Goal: Navigation & Orientation: Understand site structure

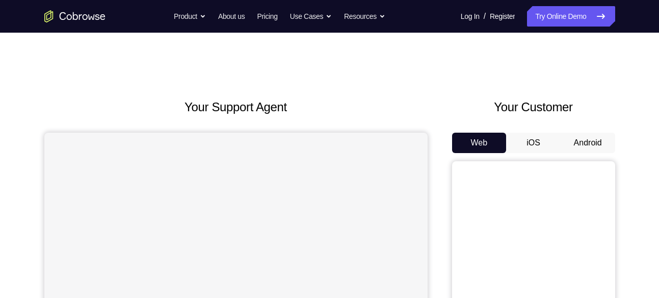
scroll to position [71, 0]
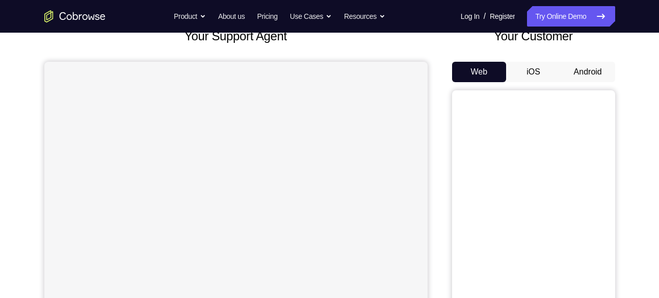
click at [603, 70] on button "Android" at bounding box center [588, 72] width 55 height 20
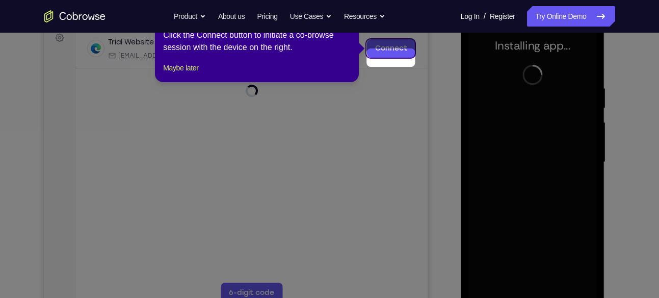
scroll to position [116, 0]
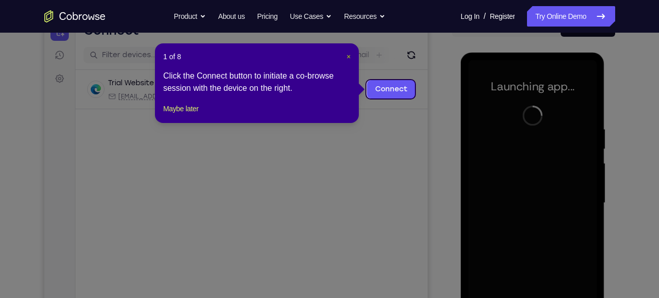
click at [350, 59] on span "×" at bounding box center [349, 56] width 4 height 8
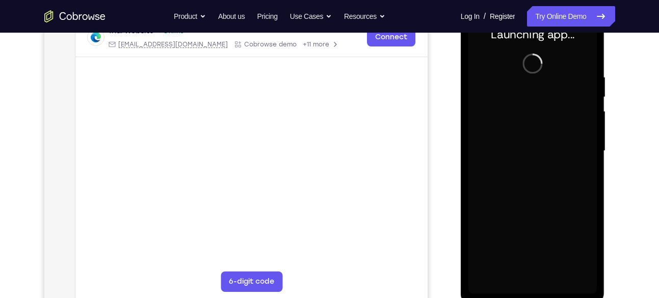
scroll to position [169, 0]
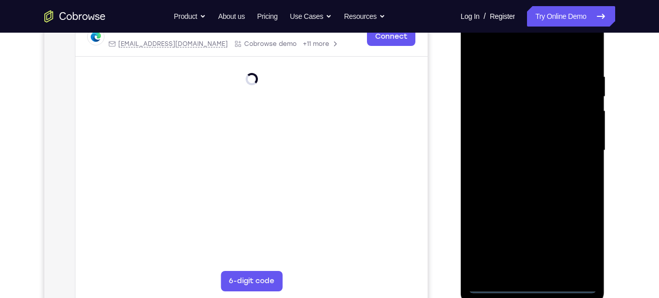
click at [537, 282] on div at bounding box center [532, 150] width 128 height 285
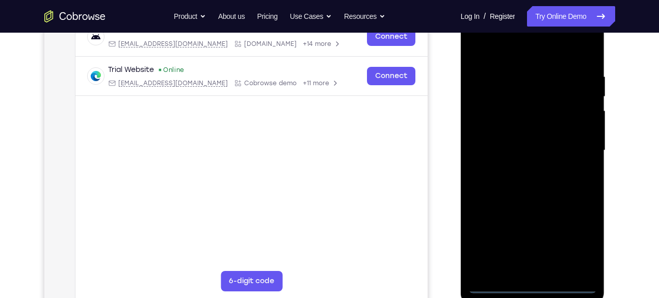
click at [575, 242] on div at bounding box center [532, 150] width 128 height 285
click at [520, 54] on div at bounding box center [532, 150] width 128 height 285
click at [573, 142] on div at bounding box center [532, 150] width 128 height 285
click at [520, 166] on div at bounding box center [532, 150] width 128 height 285
click at [521, 137] on div at bounding box center [532, 150] width 128 height 285
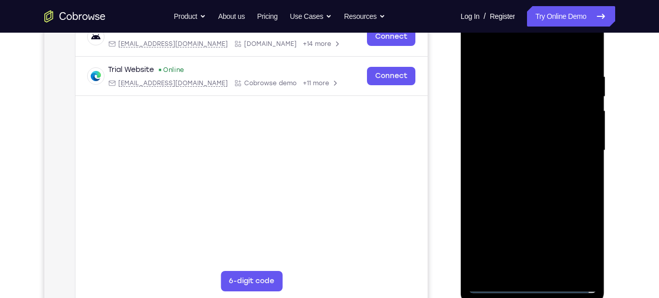
click at [522, 129] on div at bounding box center [532, 150] width 128 height 285
click at [522, 144] on div at bounding box center [532, 150] width 128 height 285
click at [524, 185] on div at bounding box center [532, 150] width 128 height 285
click at [586, 162] on div at bounding box center [532, 150] width 128 height 285
click at [520, 130] on div at bounding box center [532, 150] width 128 height 285
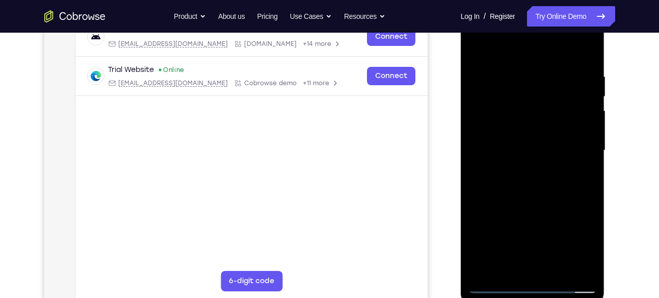
click at [538, 152] on div at bounding box center [532, 150] width 128 height 285
click at [548, 187] on div at bounding box center [532, 150] width 128 height 285
click at [548, 174] on div at bounding box center [532, 150] width 128 height 285
click at [505, 184] on div at bounding box center [532, 150] width 128 height 285
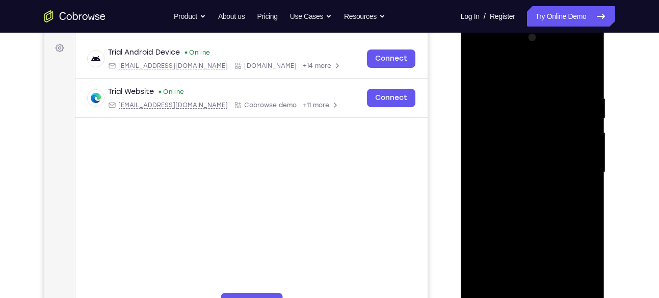
scroll to position [146, 0]
click at [476, 172] on div at bounding box center [532, 172] width 128 height 285
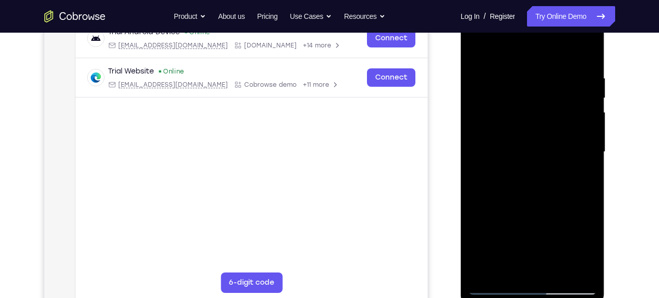
scroll to position [168, 0]
click at [521, 185] on div at bounding box center [532, 151] width 128 height 285
click at [572, 267] on div at bounding box center [532, 151] width 128 height 285
click at [578, 268] on div at bounding box center [532, 151] width 128 height 285
click at [575, 251] on div at bounding box center [532, 151] width 128 height 285
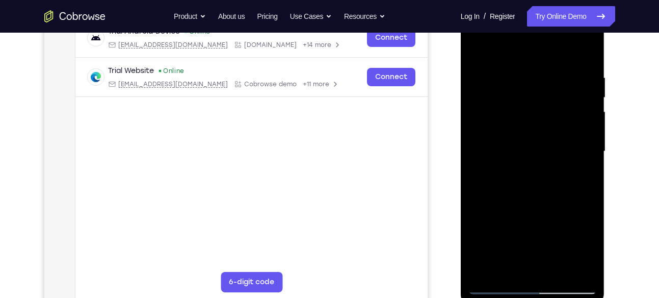
click at [567, 179] on div at bounding box center [532, 151] width 128 height 285
click at [571, 162] on div at bounding box center [532, 151] width 128 height 285
click at [555, 190] on div at bounding box center [532, 151] width 128 height 285
click at [589, 62] on div at bounding box center [532, 151] width 128 height 285
click at [556, 268] on div at bounding box center [532, 151] width 128 height 285
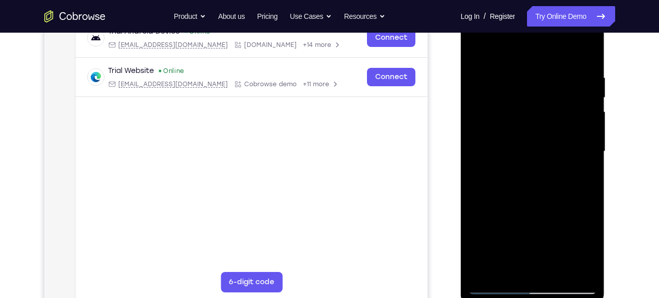
click at [543, 206] on div at bounding box center [532, 151] width 128 height 285
click at [501, 287] on div at bounding box center [532, 151] width 128 height 285
click at [518, 76] on div at bounding box center [532, 151] width 128 height 285
click at [585, 55] on div at bounding box center [532, 151] width 128 height 285
click at [553, 80] on div at bounding box center [532, 151] width 128 height 285
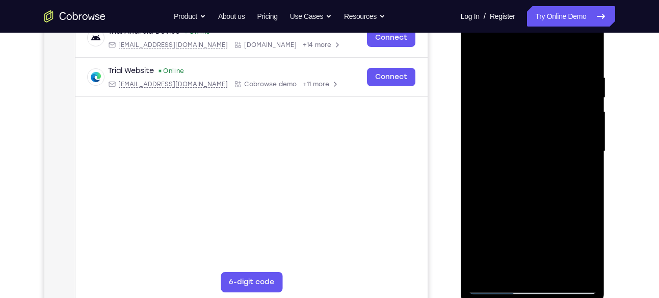
click at [581, 148] on div at bounding box center [532, 151] width 128 height 285
click at [488, 172] on div at bounding box center [532, 151] width 128 height 285
click at [486, 190] on div at bounding box center [532, 151] width 128 height 285
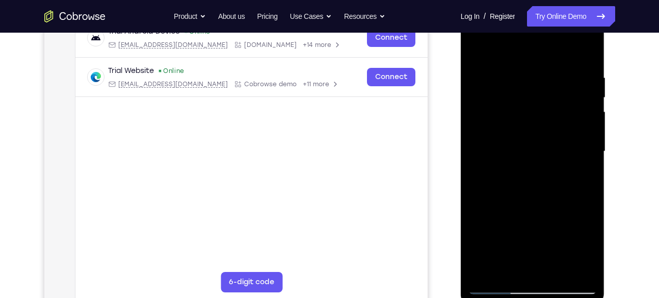
click at [486, 190] on div at bounding box center [532, 151] width 128 height 285
click at [587, 52] on div at bounding box center [532, 151] width 128 height 285
click at [575, 68] on div at bounding box center [532, 151] width 128 height 285
click at [580, 58] on div at bounding box center [532, 151] width 128 height 285
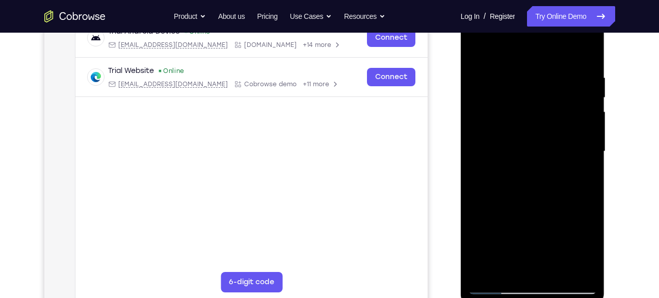
click at [585, 50] on div at bounding box center [532, 151] width 128 height 285
click at [564, 107] on div at bounding box center [532, 151] width 128 height 285
drag, startPoint x: 563, startPoint y: 74, endPoint x: 523, endPoint y: 76, distance: 39.8
click at [523, 76] on div at bounding box center [532, 151] width 128 height 285
drag, startPoint x: 585, startPoint y: 78, endPoint x: 513, endPoint y: 77, distance: 72.4
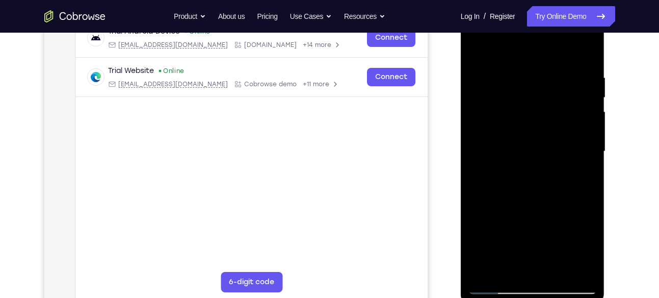
click at [513, 77] on div at bounding box center [532, 151] width 128 height 285
click at [559, 276] on div at bounding box center [532, 151] width 128 height 285
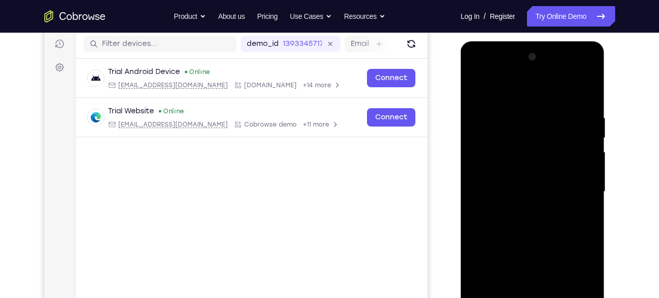
scroll to position [126, 0]
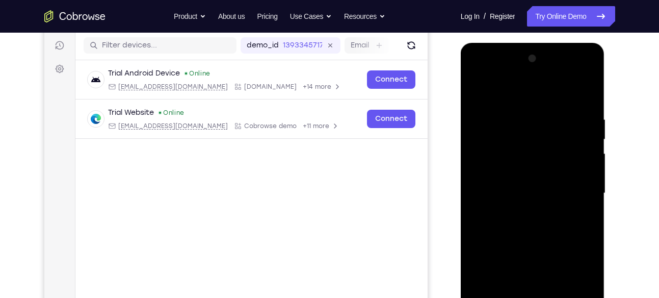
click at [480, 90] on div at bounding box center [532, 192] width 128 height 285
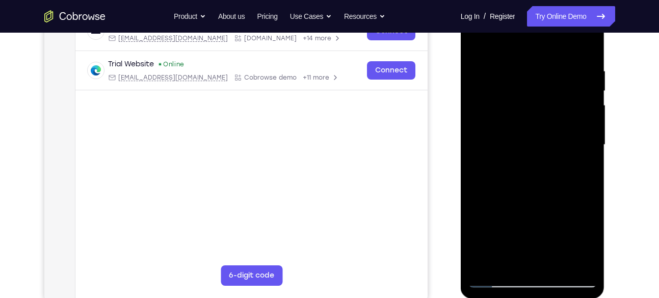
scroll to position [190, 0]
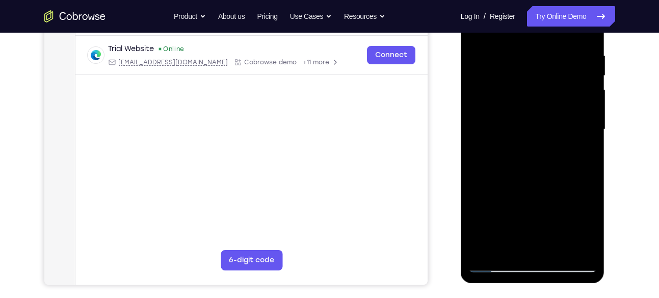
click at [557, 249] on div at bounding box center [532, 129] width 128 height 285
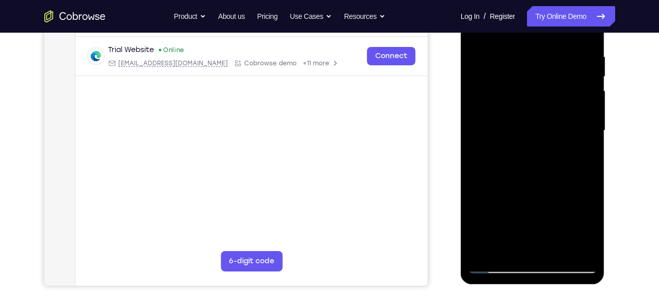
scroll to position [188, 0]
click at [498, 151] on div at bounding box center [532, 130] width 128 height 285
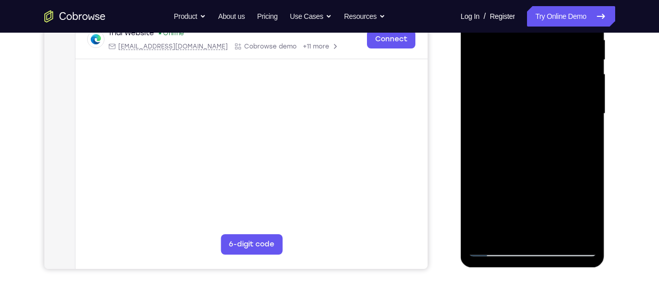
scroll to position [206, 0]
click at [477, 153] on div at bounding box center [532, 112] width 128 height 285
click at [570, 141] on div at bounding box center [532, 112] width 128 height 285
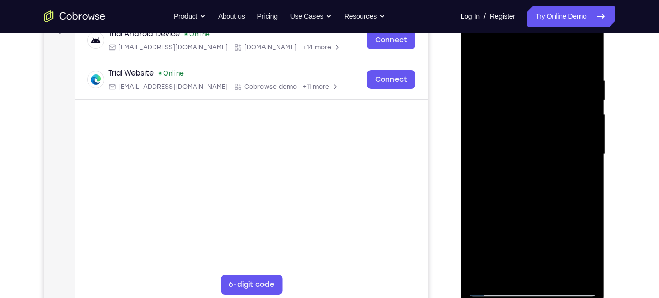
scroll to position [164, 0]
drag, startPoint x: 533, startPoint y: 195, endPoint x: 538, endPoint y: 124, distance: 71.0
drag, startPoint x: 538, startPoint y: 124, endPoint x: 512, endPoint y: 74, distance: 55.8
drag, startPoint x: 512, startPoint y: 74, endPoint x: 471, endPoint y: 74, distance: 40.8
drag, startPoint x: 471, startPoint y: 74, endPoint x: 551, endPoint y: 55, distance: 81.7
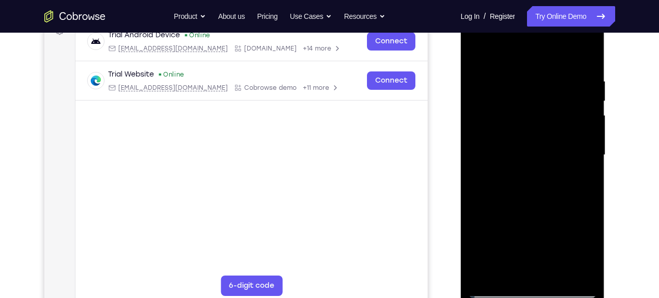
click at [551, 55] on div at bounding box center [532, 154] width 128 height 285
drag, startPoint x: 523, startPoint y: 204, endPoint x: 481, endPoint y: 102, distance: 110.1
drag, startPoint x: 481, startPoint y: 102, endPoint x: 567, endPoint y: 50, distance: 101.0
click at [567, 50] on div at bounding box center [532, 154] width 128 height 285
drag, startPoint x: 532, startPoint y: 214, endPoint x: 484, endPoint y: 121, distance: 103.9
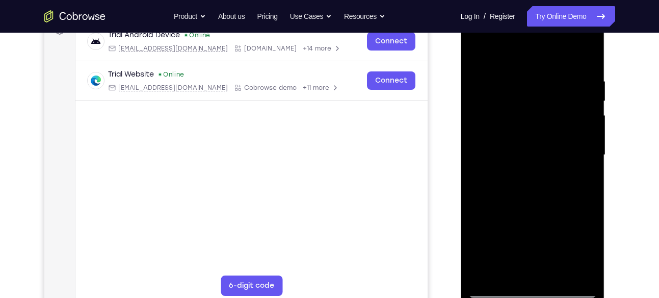
drag, startPoint x: 484, startPoint y: 121, endPoint x: 537, endPoint y: 48, distance: 90.5
click at [537, 48] on div at bounding box center [532, 154] width 128 height 285
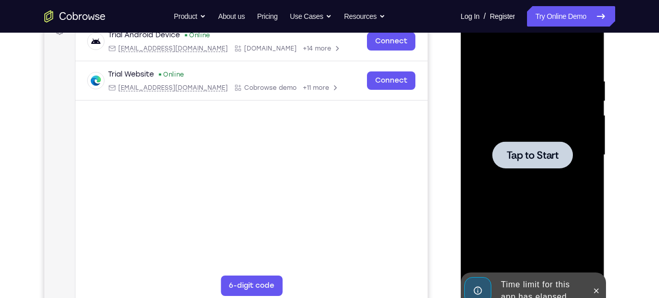
drag, startPoint x: 522, startPoint y: 234, endPoint x: 535, endPoint y: 196, distance: 40.3
drag, startPoint x: 535, startPoint y: 196, endPoint x: 543, endPoint y: 242, distance: 46.1
click at [543, 242] on div at bounding box center [532, 154] width 128 height 285
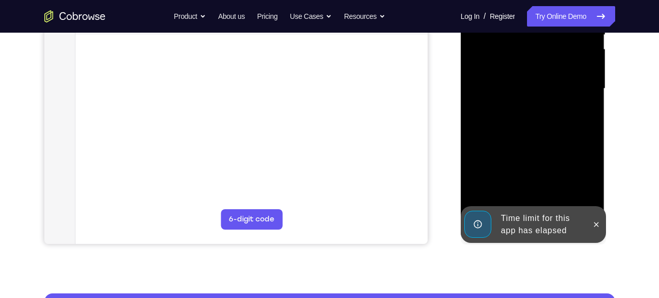
scroll to position [231, 0]
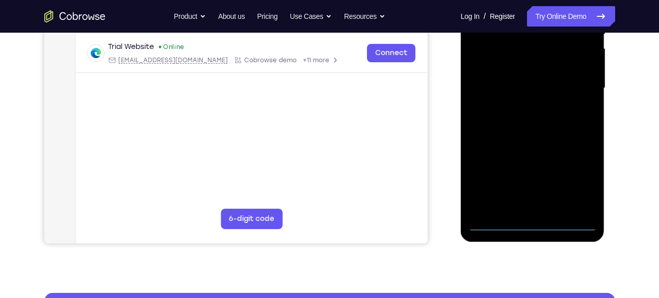
click at [535, 226] on div at bounding box center [532, 87] width 128 height 285
click at [575, 188] on div at bounding box center [532, 87] width 128 height 285
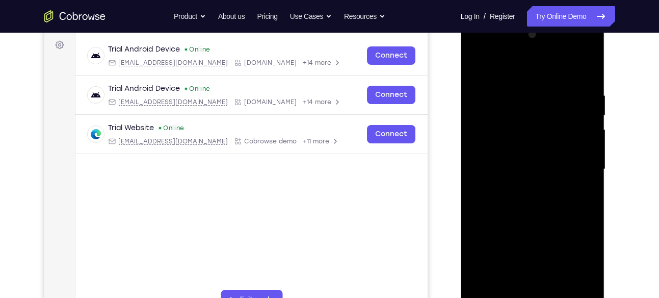
click at [501, 67] on div at bounding box center [532, 168] width 128 height 285
click at [569, 166] on div at bounding box center [532, 168] width 128 height 285
click at [524, 184] on div at bounding box center [532, 168] width 128 height 285
click at [521, 150] on div at bounding box center [532, 168] width 128 height 285
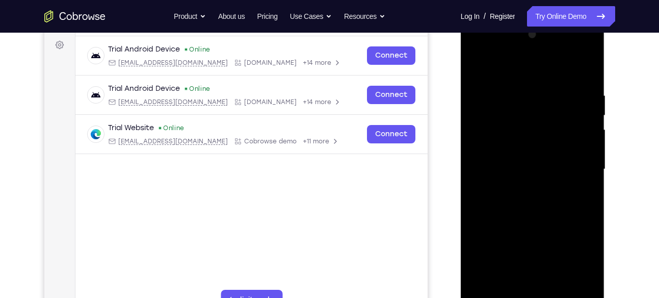
click at [582, 150] on div at bounding box center [532, 168] width 128 height 285
click at [573, 166] on div at bounding box center [532, 168] width 128 height 285
click at [556, 203] on div at bounding box center [532, 168] width 128 height 285
click at [556, 200] on div at bounding box center [532, 168] width 128 height 285
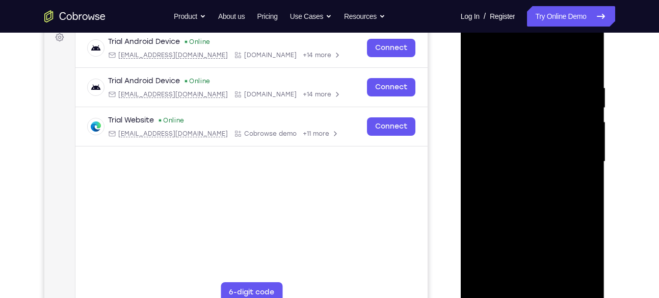
scroll to position [155, 0]
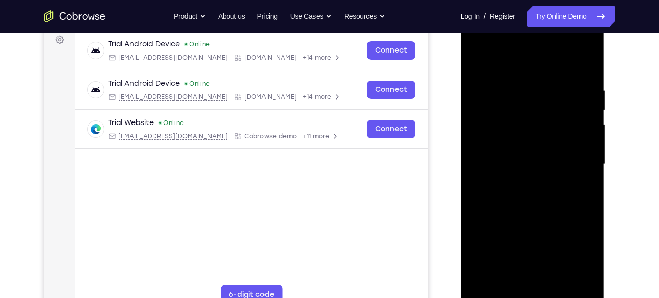
click at [544, 205] on div at bounding box center [532, 163] width 128 height 285
click at [590, 211] on div at bounding box center [532, 163] width 128 height 285
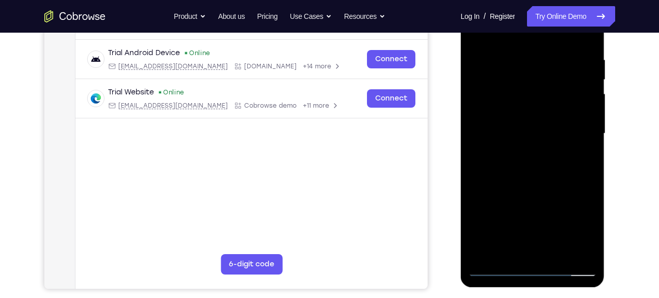
scroll to position [186, 0]
click at [588, 175] on div at bounding box center [532, 132] width 128 height 285
click at [593, 175] on div at bounding box center [532, 132] width 128 height 285
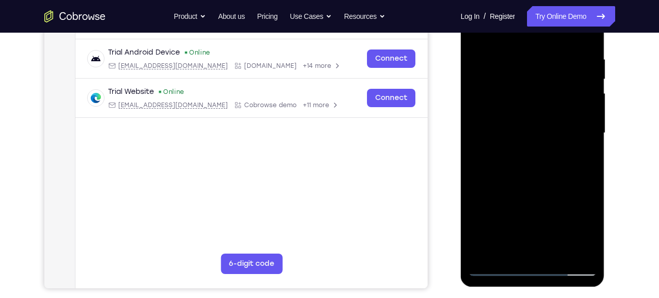
click at [591, 178] on div at bounding box center [532, 132] width 128 height 285
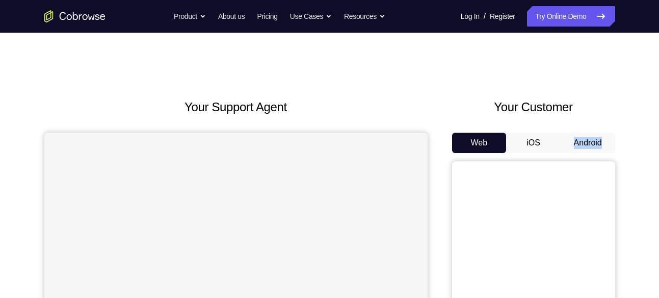
drag, startPoint x: 0, startPoint y: 0, endPoint x: 586, endPoint y: 139, distance: 601.7
click at [586, 139] on button "Android" at bounding box center [588, 142] width 55 height 20
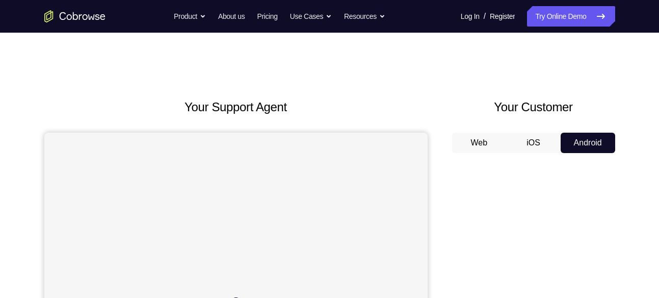
click at [590, 117] on div "Your Customer Web iOS Android" at bounding box center [533, 286] width 163 height 377
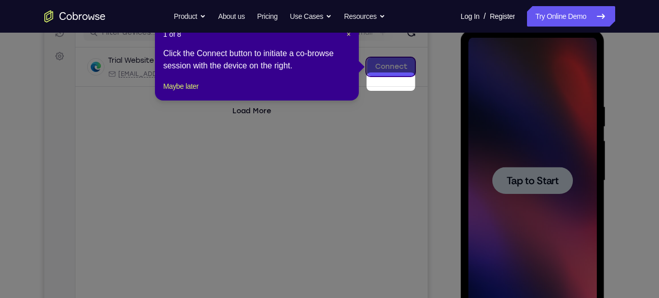
scroll to position [140, 0]
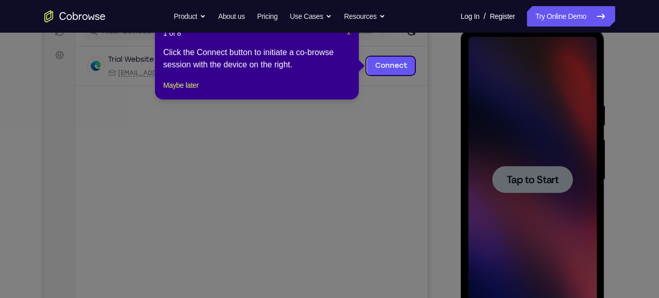
click at [347, 33] on span "×" at bounding box center [349, 33] width 4 height 8
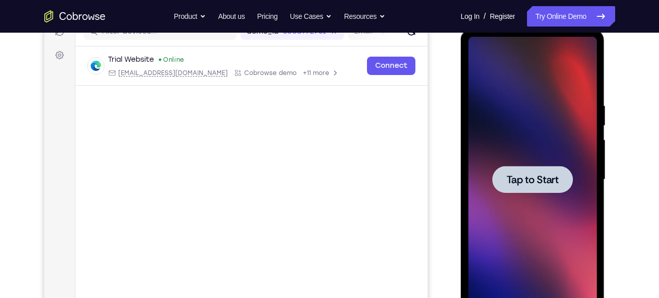
click at [492, 197] on div at bounding box center [532, 179] width 128 height 285
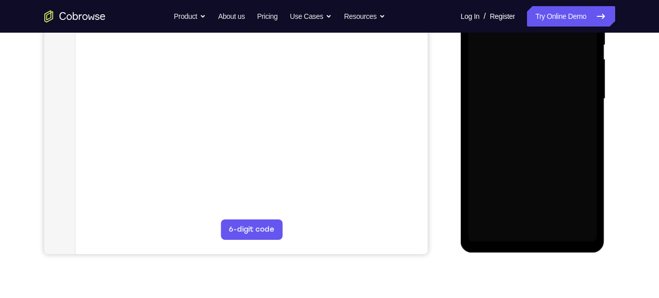
scroll to position [222, 0]
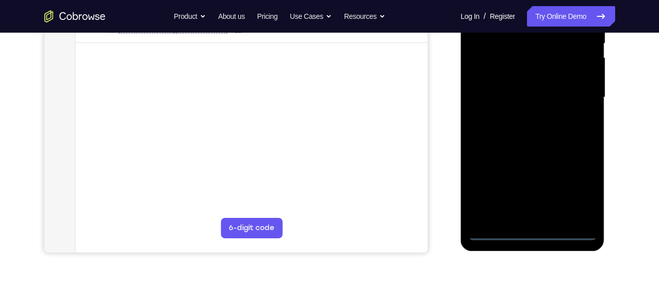
click at [529, 234] on div at bounding box center [532, 97] width 128 height 285
click at [578, 194] on div at bounding box center [532, 97] width 128 height 285
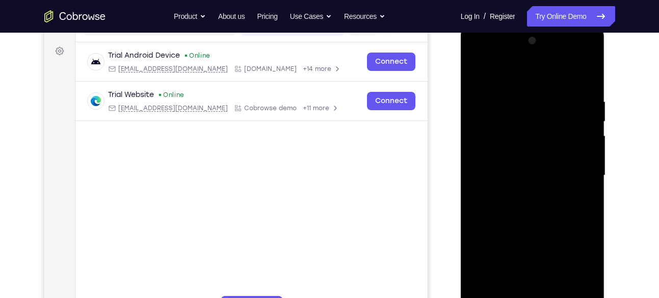
scroll to position [143, 0]
click at [499, 75] on div at bounding box center [532, 175] width 128 height 285
click at [567, 170] on div at bounding box center [532, 175] width 128 height 285
click at [521, 193] on div at bounding box center [532, 175] width 128 height 285
click at [515, 162] on div at bounding box center [532, 175] width 128 height 285
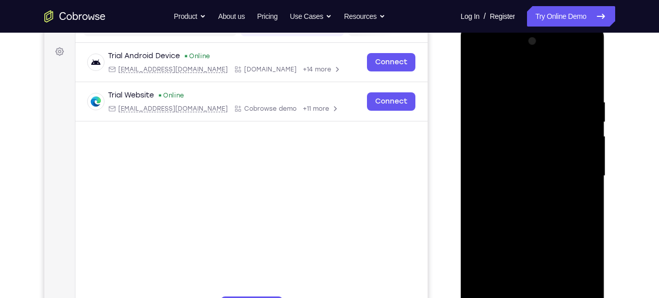
click at [506, 154] on div at bounding box center [532, 175] width 128 height 285
click at [522, 177] on div at bounding box center [532, 175] width 128 height 285
click at [501, 214] on div at bounding box center [532, 175] width 128 height 285
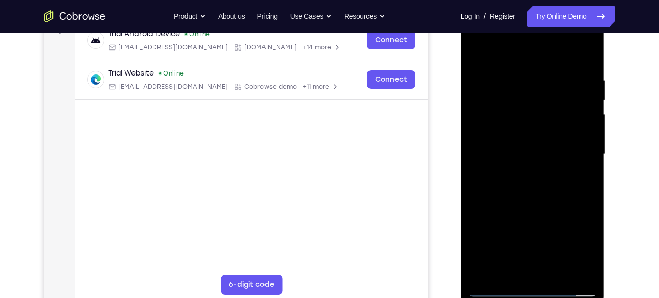
scroll to position [166, 0]
click at [545, 191] on div at bounding box center [532, 152] width 128 height 285
click at [550, 71] on div at bounding box center [532, 152] width 128 height 285
click at [587, 52] on div at bounding box center [532, 152] width 128 height 285
drag, startPoint x: 555, startPoint y: 63, endPoint x: 516, endPoint y: 75, distance: 40.6
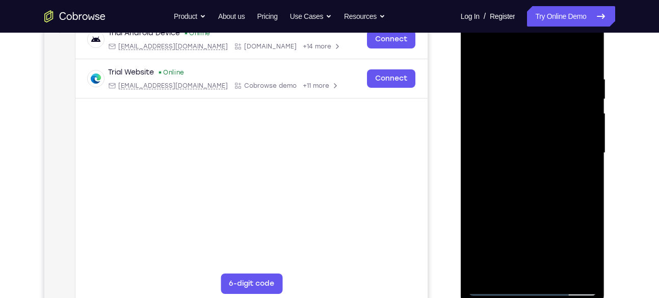
click at [516, 75] on div at bounding box center [532, 152] width 128 height 285
drag, startPoint x: 576, startPoint y: 105, endPoint x: 523, endPoint y: 101, distance: 53.2
click at [523, 101] on div at bounding box center [532, 152] width 128 height 285
click at [555, 272] on div at bounding box center [532, 152] width 128 height 285
click at [537, 213] on div at bounding box center [532, 152] width 128 height 285
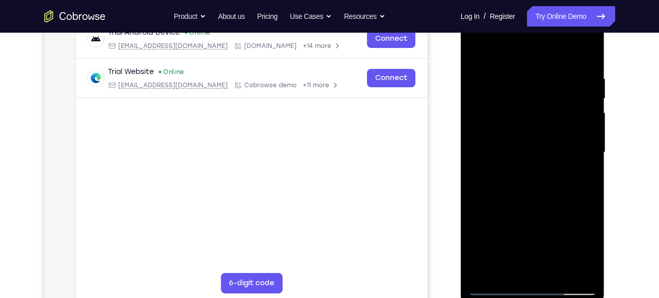
scroll to position [166, 0]
drag, startPoint x: 548, startPoint y: 222, endPoint x: 526, endPoint y: 166, distance: 60.7
click at [526, 166] on div at bounding box center [532, 153] width 128 height 285
drag, startPoint x: 527, startPoint y: 253, endPoint x: 506, endPoint y: 209, distance: 48.8
click at [506, 209] on div at bounding box center [532, 153] width 128 height 285
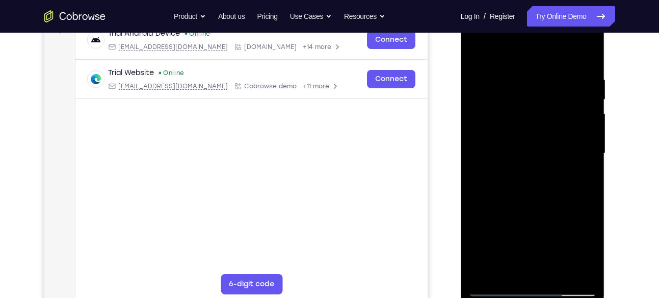
drag, startPoint x: 535, startPoint y: 258, endPoint x: 522, endPoint y: 235, distance: 25.8
click at [522, 235] on div at bounding box center [532, 153] width 128 height 285
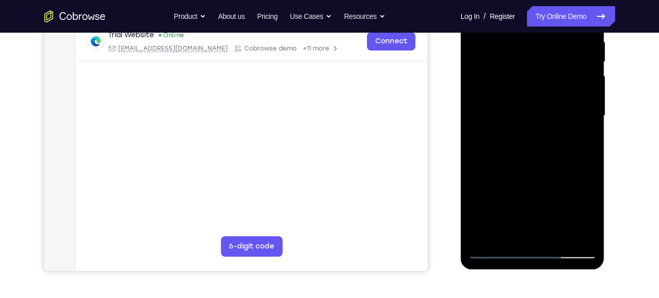
scroll to position [203, 0]
drag, startPoint x: 537, startPoint y: 202, endPoint x: 507, endPoint y: 151, distance: 58.7
click at [507, 151] on div at bounding box center [532, 116] width 128 height 285
drag, startPoint x: 515, startPoint y: 220, endPoint x: 492, endPoint y: 162, distance: 61.8
click at [492, 162] on div at bounding box center [532, 116] width 128 height 285
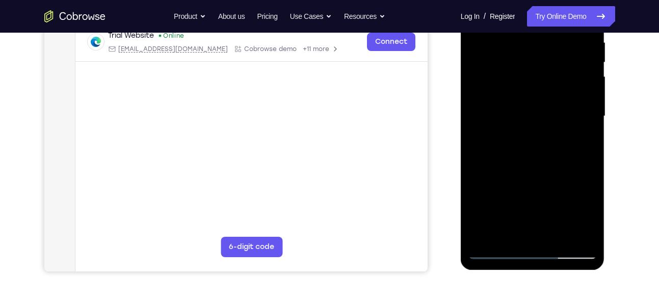
click at [513, 165] on div at bounding box center [532, 116] width 128 height 285
click at [519, 226] on div at bounding box center [532, 116] width 128 height 285
click at [581, 142] on div at bounding box center [532, 116] width 128 height 285
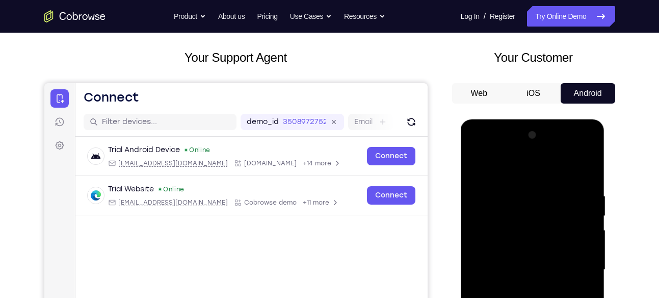
scroll to position [49, 0]
click at [477, 169] on div at bounding box center [532, 269] width 128 height 285
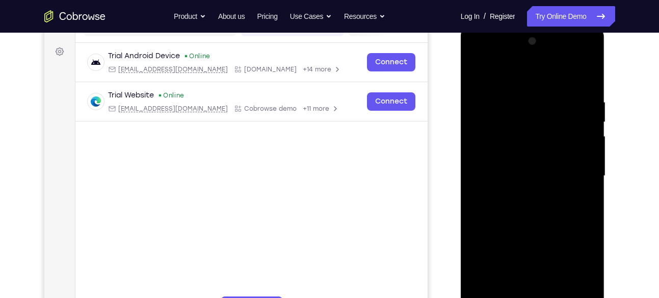
scroll to position [123, 0]
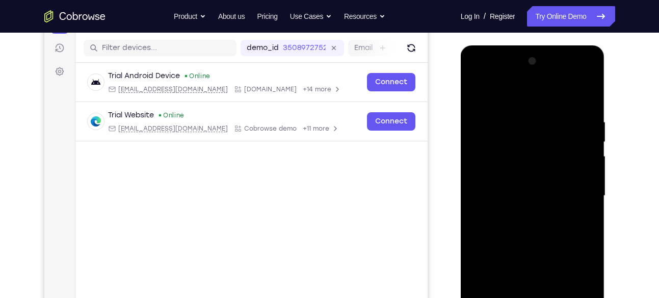
click at [481, 94] on div at bounding box center [532, 195] width 128 height 285
drag, startPoint x: 523, startPoint y: 193, endPoint x: 516, endPoint y: 144, distance: 48.9
click at [516, 144] on div at bounding box center [532, 195] width 128 height 285
drag, startPoint x: 538, startPoint y: 263, endPoint x: 503, endPoint y: 205, distance: 67.6
click at [503, 205] on div at bounding box center [532, 195] width 128 height 285
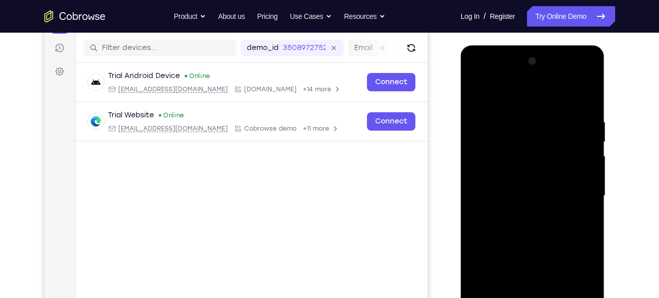
drag, startPoint x: 531, startPoint y: 256, endPoint x: 503, endPoint y: 190, distance: 71.7
click at [503, 190] on div at bounding box center [532, 195] width 128 height 285
drag, startPoint x: 540, startPoint y: 238, endPoint x: 511, endPoint y: 177, distance: 67.2
click at [511, 177] on div at bounding box center [532, 195] width 128 height 285
drag, startPoint x: 536, startPoint y: 262, endPoint x: 519, endPoint y: 190, distance: 74.9
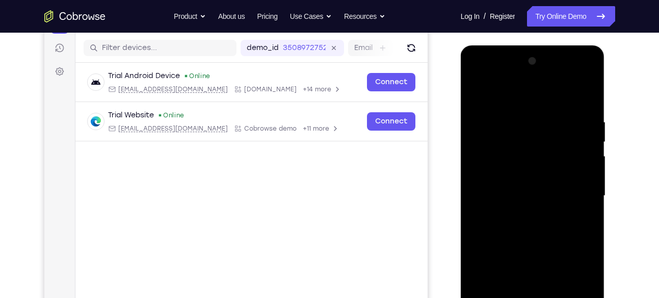
click at [519, 190] on div at bounding box center [532, 195] width 128 height 285
drag, startPoint x: 546, startPoint y: 262, endPoint x: 520, endPoint y: 143, distance: 122.5
click at [520, 143] on div at bounding box center [532, 195] width 128 height 285
drag, startPoint x: 534, startPoint y: 237, endPoint x: 506, endPoint y: 148, distance: 93.0
click at [506, 148] on div at bounding box center [532, 195] width 128 height 285
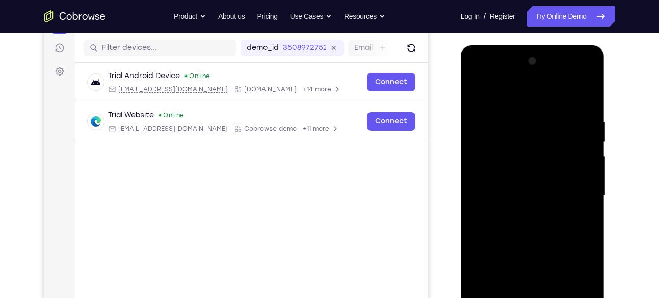
drag, startPoint x: 545, startPoint y: 248, endPoint x: 493, endPoint y: 178, distance: 86.9
click at [493, 178] on div at bounding box center [532, 195] width 128 height 285
drag, startPoint x: 526, startPoint y: 245, endPoint x: 513, endPoint y: 191, distance: 55.5
click at [513, 191] on div at bounding box center [532, 195] width 128 height 285
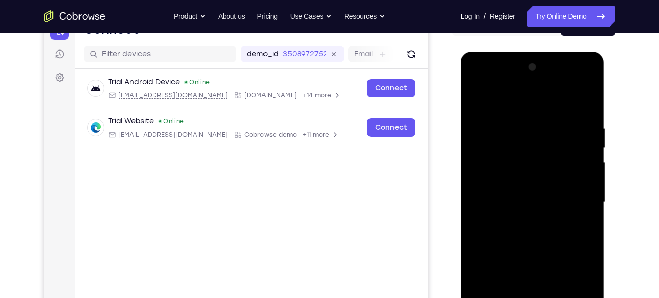
scroll to position [116, 0]
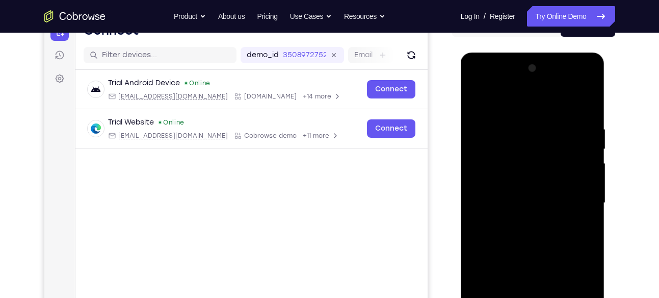
click at [591, 164] on div at bounding box center [532, 202] width 128 height 285
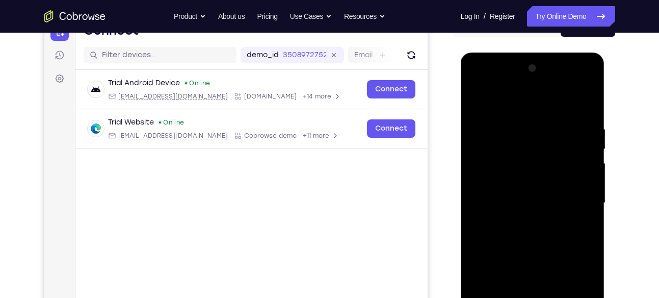
click at [591, 164] on div at bounding box center [532, 202] width 128 height 285
click at [589, 162] on div at bounding box center [532, 202] width 128 height 285
click at [474, 164] on div at bounding box center [532, 202] width 128 height 285
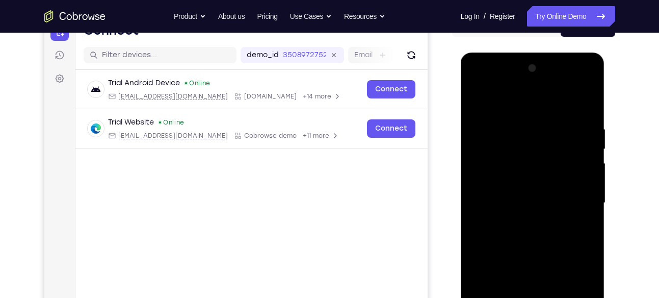
click at [474, 164] on div at bounding box center [532, 202] width 128 height 285
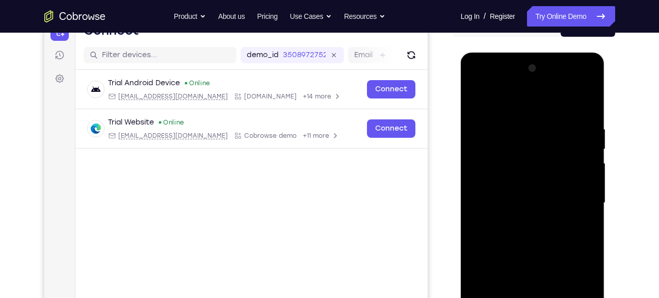
click at [474, 164] on div at bounding box center [532, 202] width 128 height 285
drag, startPoint x: 535, startPoint y: 164, endPoint x: 509, endPoint y: 108, distance: 61.3
click at [509, 108] on div at bounding box center [532, 202] width 128 height 285
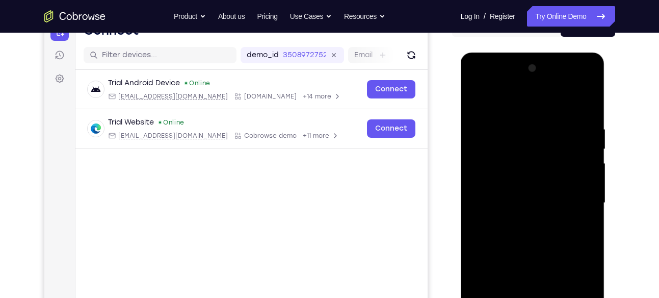
drag, startPoint x: 530, startPoint y: 193, endPoint x: 501, endPoint y: 135, distance: 65.0
click at [501, 135] on div at bounding box center [532, 202] width 128 height 285
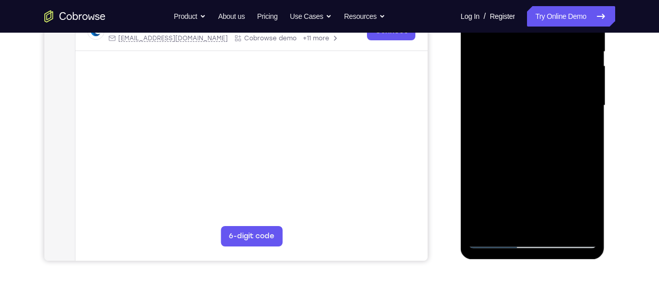
scroll to position [212, 0]
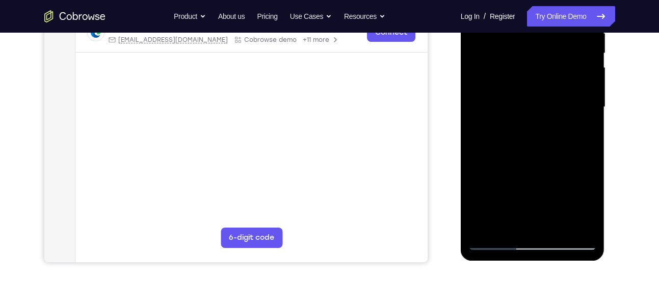
click at [553, 231] on div at bounding box center [532, 106] width 128 height 285
click at [496, 238] on div at bounding box center [532, 106] width 128 height 285
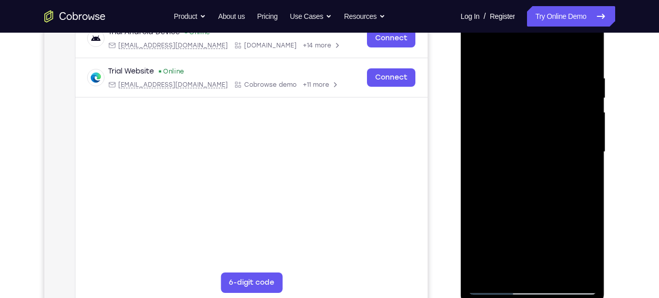
scroll to position [168, 0]
click at [477, 46] on div at bounding box center [532, 150] width 128 height 285
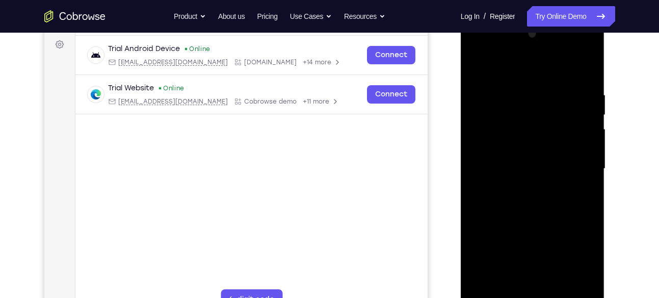
scroll to position [150, 0]
drag, startPoint x: 514, startPoint y: 180, endPoint x: 493, endPoint y: 94, distance: 88.2
click at [493, 94] on div at bounding box center [532, 168] width 128 height 285
drag, startPoint x: 556, startPoint y: 238, endPoint x: 527, endPoint y: 96, distance: 145.1
click at [527, 96] on div at bounding box center [532, 168] width 128 height 285
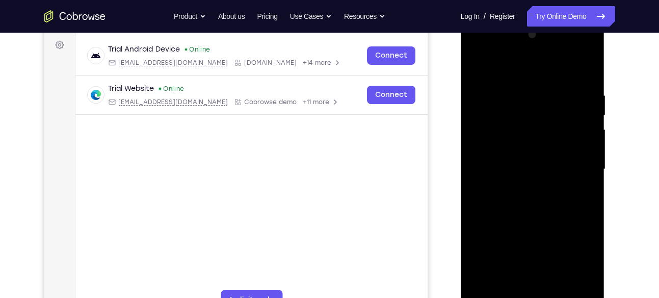
drag, startPoint x: 538, startPoint y: 215, endPoint x: 514, endPoint y: 168, distance: 52.2
click at [514, 168] on div at bounding box center [532, 168] width 128 height 285
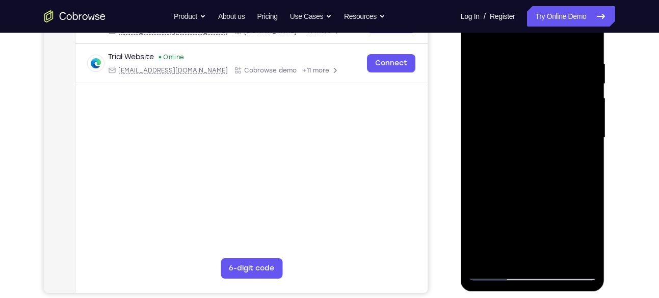
scroll to position [187, 0]
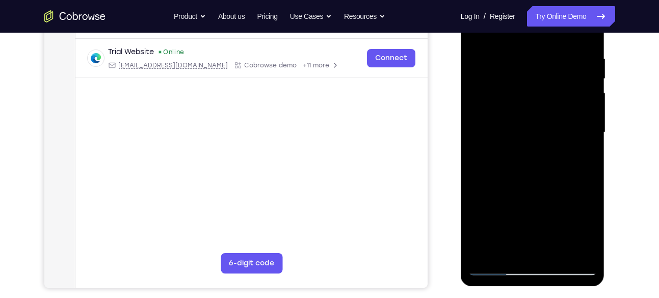
drag, startPoint x: 530, startPoint y: 174, endPoint x: 509, endPoint y: 148, distance: 33.0
click at [509, 148] on div at bounding box center [532, 132] width 128 height 285
drag, startPoint x: 528, startPoint y: 195, endPoint x: 521, endPoint y: 131, distance: 64.1
click at [521, 131] on div at bounding box center [532, 132] width 128 height 285
click at [589, 166] on div at bounding box center [532, 132] width 128 height 285
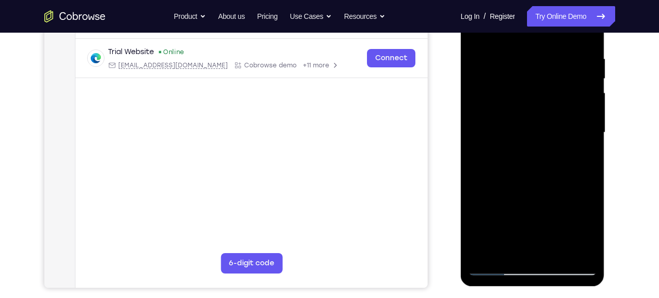
click at [589, 166] on div at bounding box center [532, 132] width 128 height 285
click at [511, 253] on div at bounding box center [532, 132] width 128 height 285
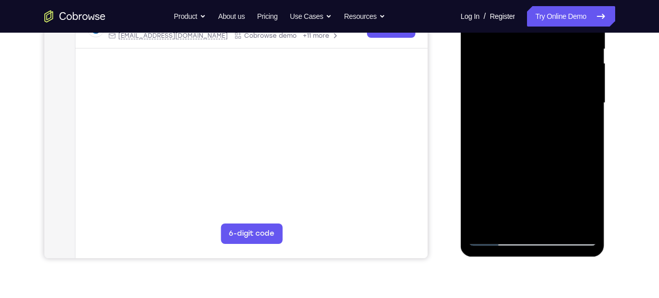
scroll to position [217, 0]
click at [561, 229] on div at bounding box center [532, 102] width 128 height 285
click at [528, 144] on div at bounding box center [532, 102] width 128 height 285
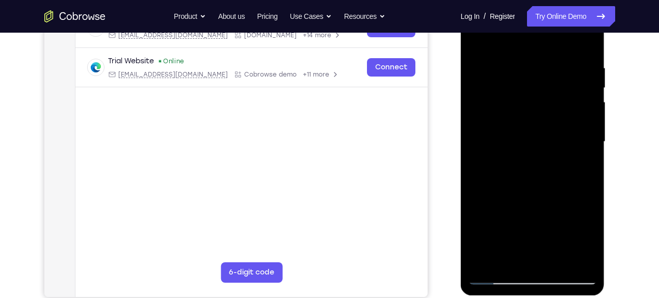
scroll to position [177, 0]
click at [490, 42] on div at bounding box center [532, 141] width 128 height 285
click at [573, 155] on div at bounding box center [532, 141] width 128 height 285
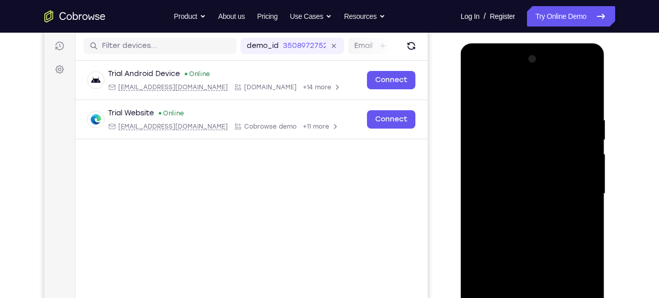
scroll to position [124, 0]
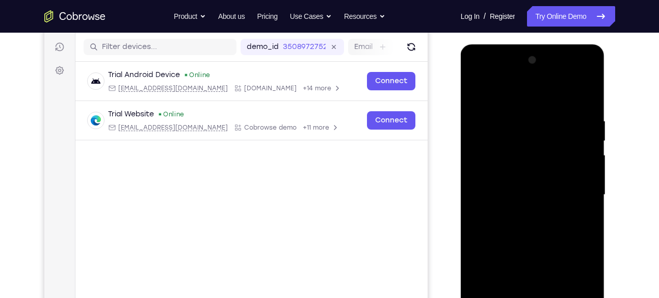
drag, startPoint x: 523, startPoint y: 113, endPoint x: 571, endPoint y: 254, distance: 148.4
click at [571, 254] on div at bounding box center [532, 194] width 128 height 285
click at [532, 104] on div at bounding box center [532, 194] width 128 height 285
click at [532, 123] on div at bounding box center [532, 194] width 128 height 285
click at [526, 129] on div at bounding box center [532, 194] width 128 height 285
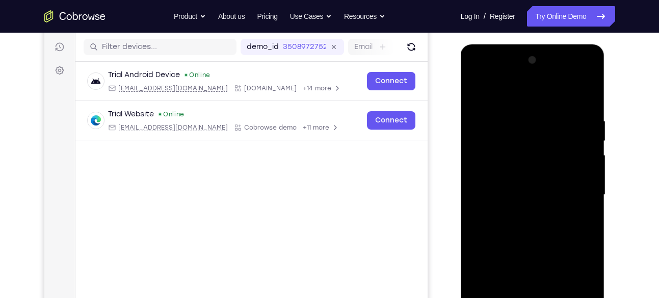
click at [512, 120] on div at bounding box center [532, 194] width 128 height 285
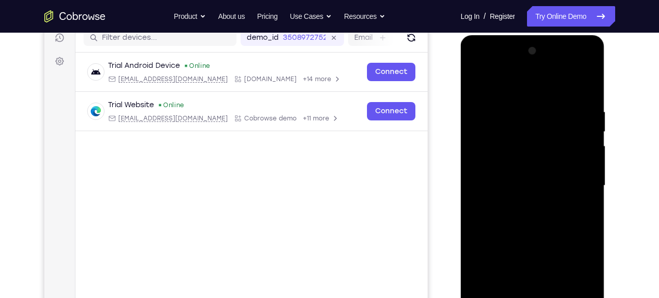
scroll to position [133, 0]
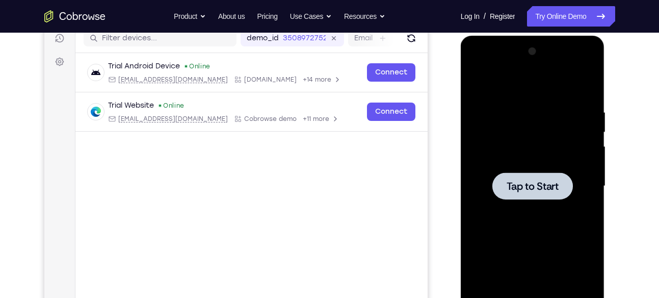
click at [478, 114] on div at bounding box center [532, 185] width 128 height 285
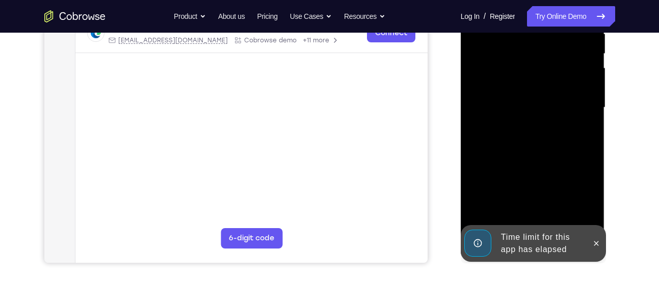
scroll to position [212, 0]
click at [597, 230] on div at bounding box center [596, 242] width 16 height 37
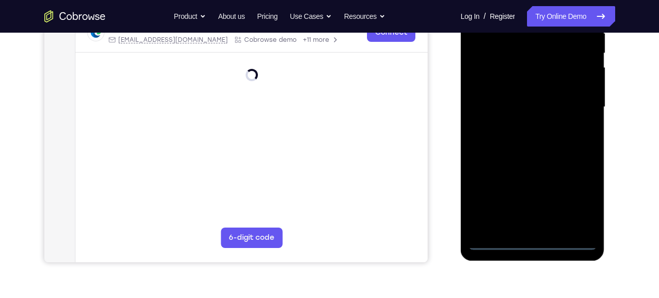
click at [531, 235] on div at bounding box center [532, 106] width 128 height 285
click at [543, 244] on div at bounding box center [532, 106] width 128 height 285
click at [579, 198] on div at bounding box center [532, 106] width 128 height 285
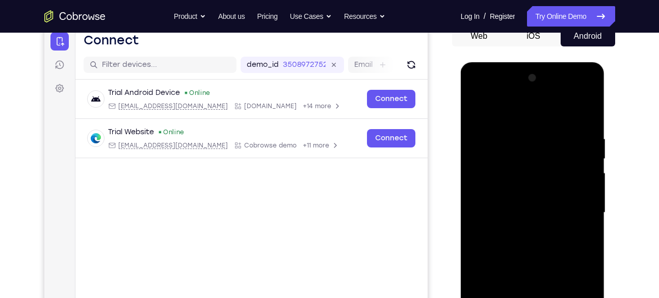
scroll to position [105, 0]
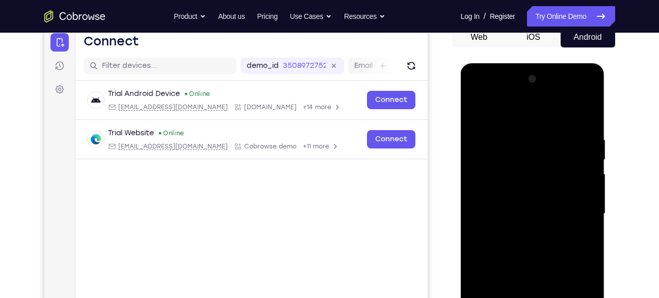
click at [551, 127] on div at bounding box center [532, 213] width 128 height 285
click at [529, 116] on div at bounding box center [532, 213] width 128 height 285
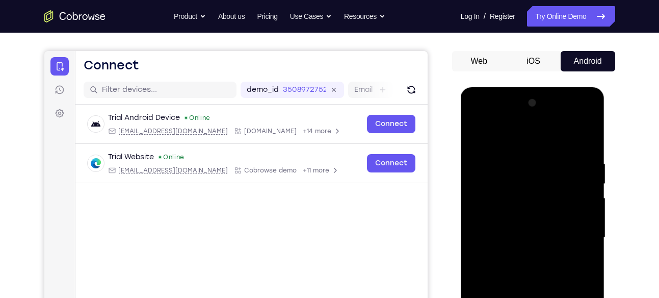
click at [580, 227] on div at bounding box center [532, 237] width 128 height 285
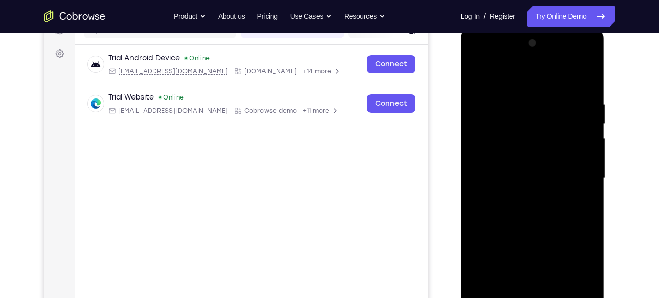
scroll to position [142, 0]
click at [522, 199] on div at bounding box center [532, 177] width 128 height 285
click at [515, 167] on div at bounding box center [532, 177] width 128 height 285
click at [518, 154] on div at bounding box center [532, 177] width 128 height 285
click at [519, 180] on div at bounding box center [532, 177] width 128 height 285
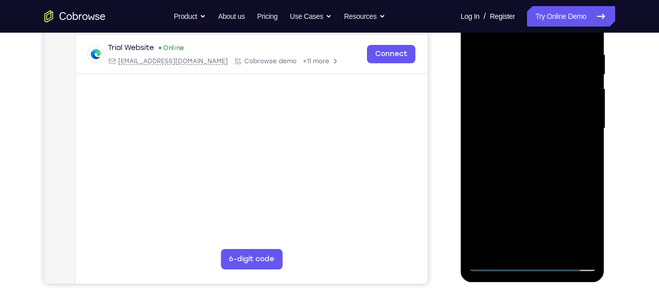
scroll to position [184, 0]
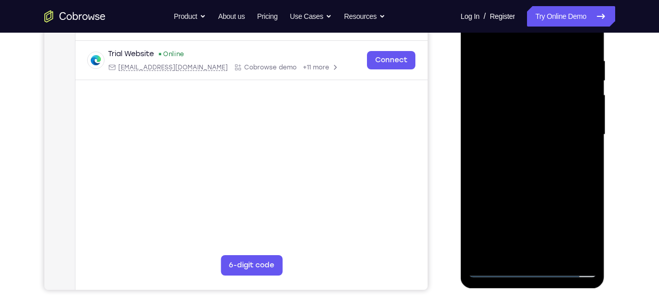
click at [529, 169] on div at bounding box center [532, 134] width 128 height 285
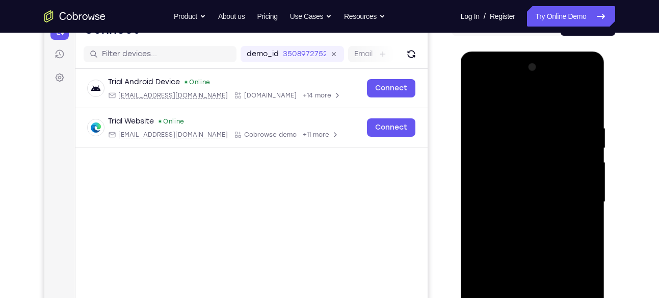
scroll to position [161, 0]
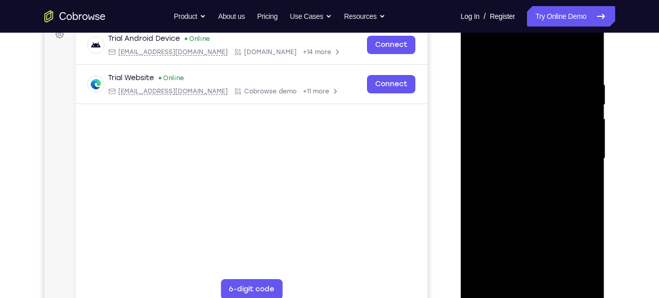
click at [541, 193] on div at bounding box center [532, 158] width 128 height 285
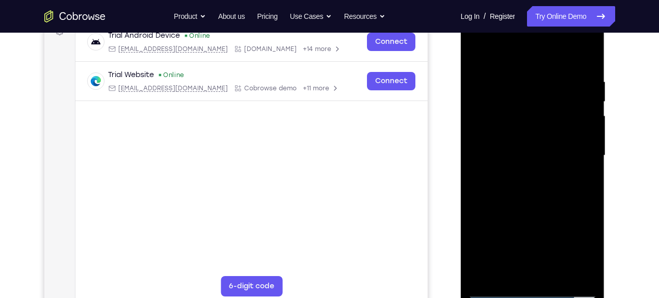
scroll to position [164, 0]
click at [528, 142] on div at bounding box center [532, 154] width 128 height 285
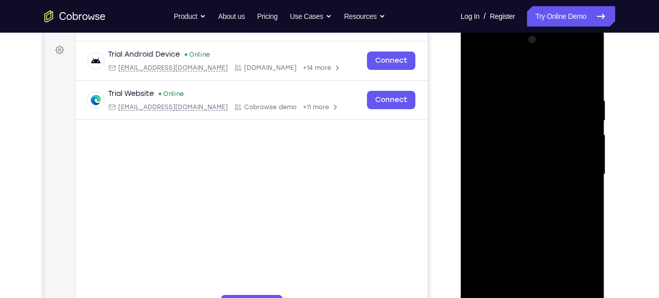
scroll to position [146, 0]
click at [557, 207] on div at bounding box center [532, 173] width 128 height 285
click at [533, 205] on div at bounding box center [532, 173] width 128 height 285
click at [540, 197] on div at bounding box center [532, 173] width 128 height 285
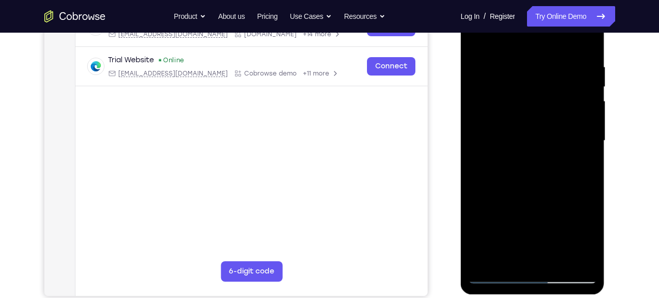
scroll to position [166, 0]
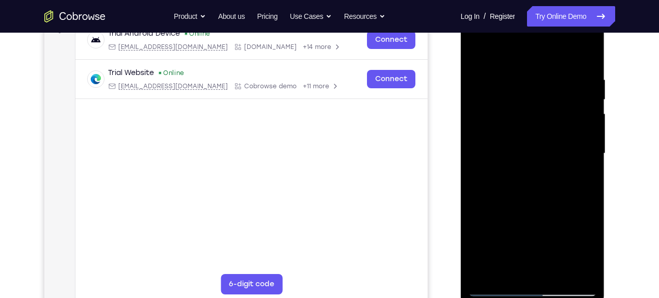
click at [581, 67] on div at bounding box center [532, 153] width 128 height 285
click at [532, 178] on div at bounding box center [532, 153] width 128 height 285
click at [558, 278] on div at bounding box center [532, 153] width 128 height 285
click at [530, 211] on div at bounding box center [532, 153] width 128 height 285
click at [556, 156] on div at bounding box center [532, 153] width 128 height 285
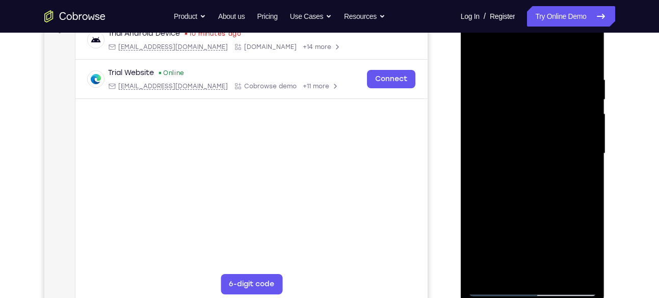
click at [530, 270] on div at bounding box center [532, 153] width 128 height 285
click at [583, 177] on div at bounding box center [532, 153] width 128 height 285
click at [480, 49] on div at bounding box center [532, 153] width 128 height 285
drag, startPoint x: 523, startPoint y: 203, endPoint x: 533, endPoint y: 91, distance: 112.0
click at [533, 91] on div at bounding box center [532, 153] width 128 height 285
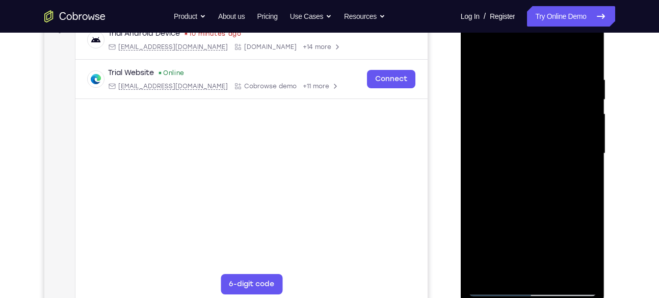
drag, startPoint x: 531, startPoint y: 252, endPoint x: 543, endPoint y: 178, distance: 74.3
click at [543, 178] on div at bounding box center [532, 153] width 128 height 285
click at [535, 179] on div at bounding box center [532, 153] width 128 height 285
click at [476, 56] on div at bounding box center [532, 153] width 128 height 285
drag, startPoint x: 511, startPoint y: 192, endPoint x: 525, endPoint y: 93, distance: 99.9
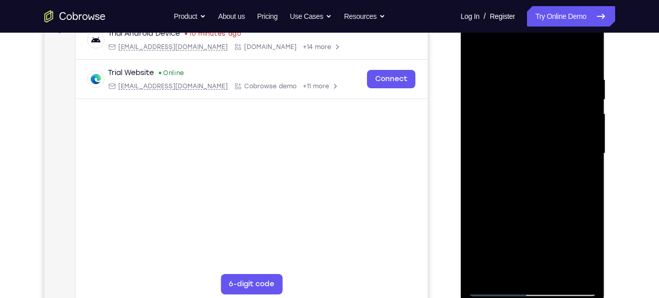
click at [525, 93] on div at bounding box center [532, 153] width 128 height 285
drag, startPoint x: 528, startPoint y: 243, endPoint x: 532, endPoint y: 209, distance: 34.3
click at [532, 209] on div at bounding box center [532, 153] width 128 height 285
drag, startPoint x: 529, startPoint y: 256, endPoint x: 538, endPoint y: 199, distance: 57.8
click at [538, 199] on div at bounding box center [532, 153] width 128 height 285
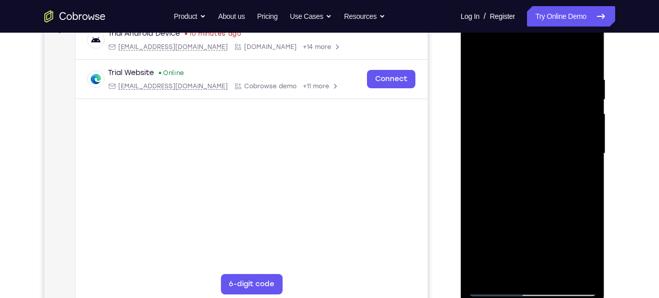
click at [548, 207] on div at bounding box center [532, 153] width 128 height 285
drag, startPoint x: 553, startPoint y: 119, endPoint x: 570, endPoint y: 257, distance: 139.1
click at [570, 257] on div at bounding box center [532, 153] width 128 height 285
drag, startPoint x: 564, startPoint y: 94, endPoint x: 566, endPoint y: 180, distance: 86.1
click at [566, 180] on div at bounding box center [532, 153] width 128 height 285
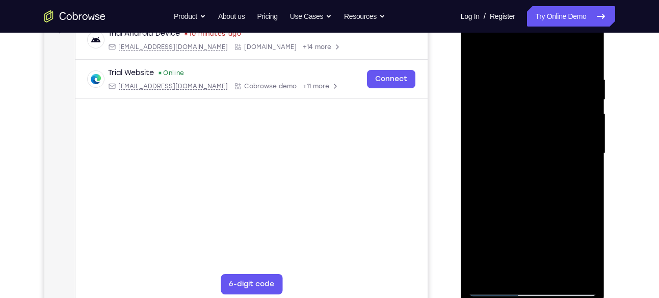
drag, startPoint x: 548, startPoint y: 76, endPoint x: 549, endPoint y: 175, distance: 98.9
click at [549, 175] on div at bounding box center [532, 153] width 128 height 285
click at [553, 110] on div at bounding box center [532, 153] width 128 height 285
click at [542, 118] on div at bounding box center [532, 153] width 128 height 285
drag, startPoint x: 582, startPoint y: 154, endPoint x: 529, endPoint y: 154, distance: 53.0
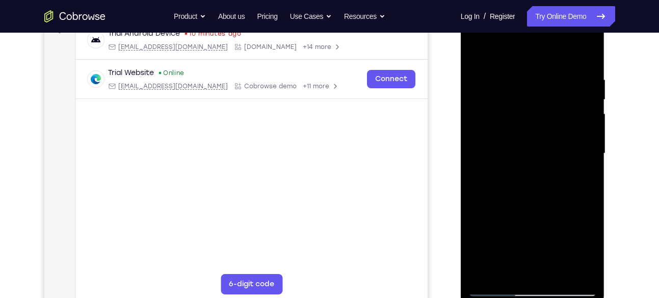
click at [529, 154] on div at bounding box center [532, 153] width 128 height 285
drag, startPoint x: 554, startPoint y: 159, endPoint x: 463, endPoint y: 165, distance: 91.9
click at [463, 165] on div at bounding box center [533, 155] width 144 height 304
click at [529, 244] on div at bounding box center [532, 153] width 128 height 285
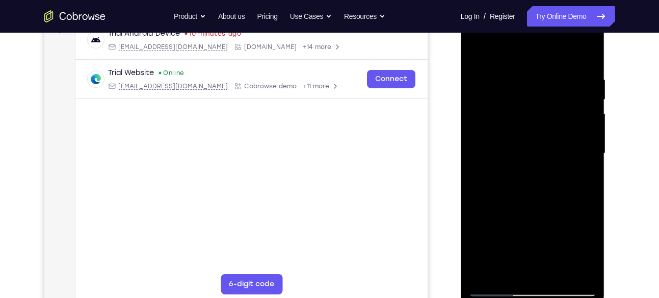
click at [535, 244] on div at bounding box center [532, 153] width 128 height 285
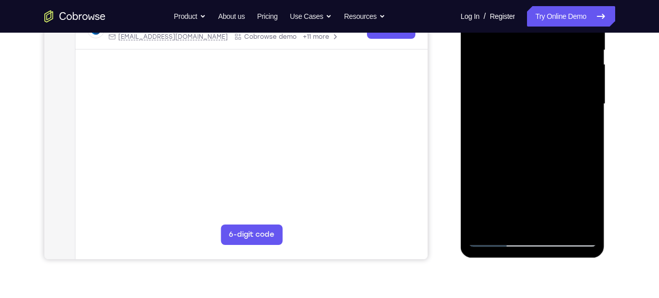
scroll to position [214, 0]
click at [575, 191] on div at bounding box center [532, 105] width 128 height 285
click at [570, 197] on div at bounding box center [532, 105] width 128 height 285
drag, startPoint x: 570, startPoint y: 197, endPoint x: 566, endPoint y: 192, distance: 6.9
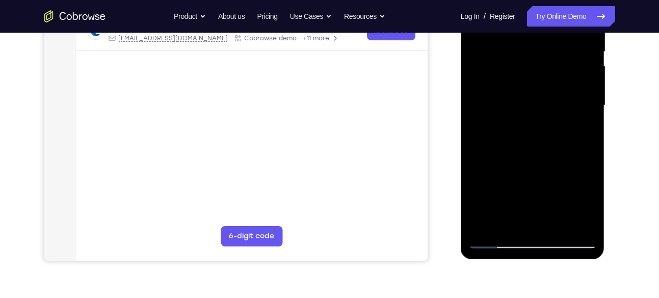
click at [566, 192] on div at bounding box center [532, 105] width 128 height 285
click at [588, 175] on div at bounding box center [532, 105] width 128 height 285
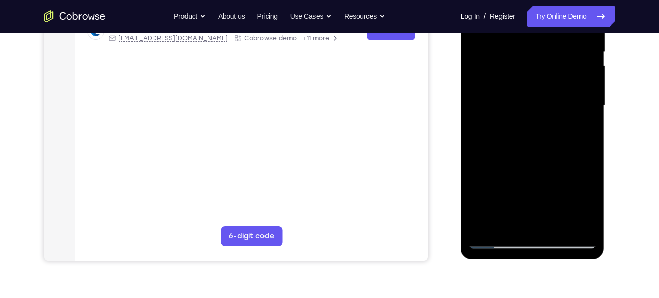
click at [552, 189] on div at bounding box center [532, 105] width 128 height 285
click at [483, 141] on div at bounding box center [532, 105] width 128 height 285
click at [581, 65] on div at bounding box center [532, 105] width 128 height 285
click at [587, 68] on div at bounding box center [532, 105] width 128 height 285
click at [541, 78] on div at bounding box center [532, 105] width 128 height 285
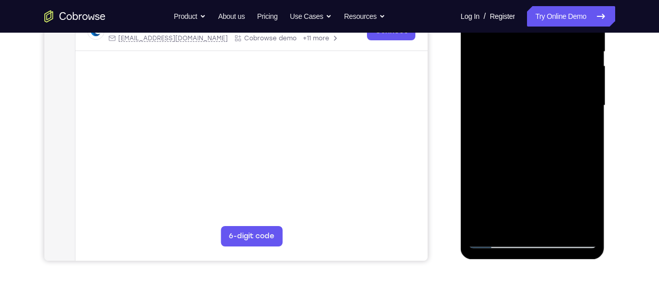
scroll to position [183, 0]
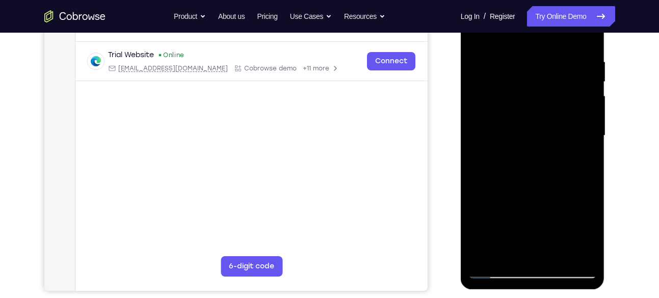
click at [544, 49] on div at bounding box center [532, 135] width 128 height 285
click at [534, 71] on div at bounding box center [532, 135] width 128 height 285
click at [585, 205] on div at bounding box center [532, 135] width 128 height 285
click at [523, 220] on div at bounding box center [532, 135] width 128 height 285
click at [545, 227] on div at bounding box center [532, 135] width 128 height 285
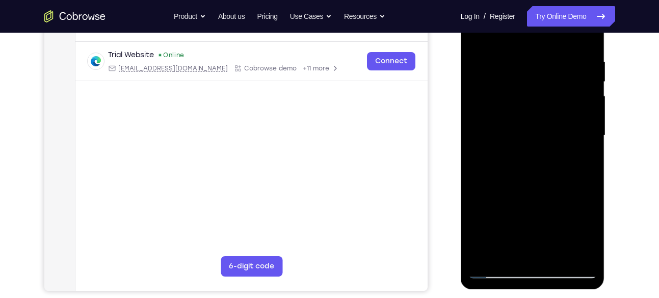
click at [518, 77] on div at bounding box center [532, 135] width 128 height 285
click at [542, 222] on div at bounding box center [532, 135] width 128 height 285
click at [572, 52] on div at bounding box center [532, 135] width 128 height 285
click at [547, 163] on div at bounding box center [532, 135] width 128 height 285
click at [540, 51] on div at bounding box center [532, 135] width 128 height 285
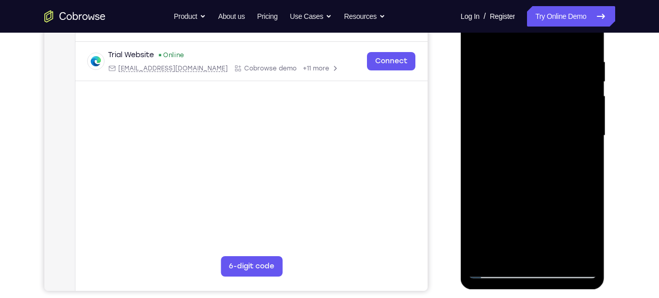
click at [569, 186] on div at bounding box center [532, 135] width 128 height 285
click at [548, 43] on div at bounding box center [532, 135] width 128 height 285
click at [579, 99] on div at bounding box center [532, 135] width 128 height 285
click at [547, 61] on div at bounding box center [532, 135] width 128 height 285
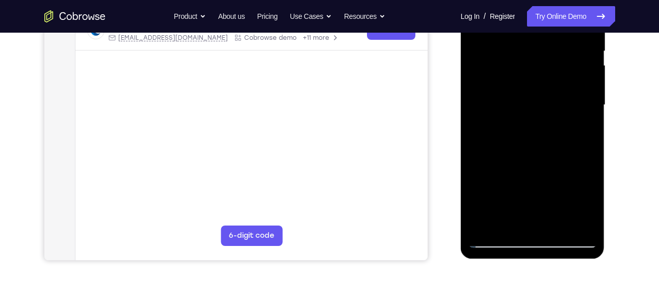
scroll to position [215, 0]
drag, startPoint x: 507, startPoint y: 178, endPoint x: 504, endPoint y: 140, distance: 38.9
click at [504, 140] on div at bounding box center [532, 104] width 128 height 285
drag, startPoint x: 554, startPoint y: 135, endPoint x: 557, endPoint y: 203, distance: 67.8
click at [557, 203] on div at bounding box center [532, 104] width 128 height 285
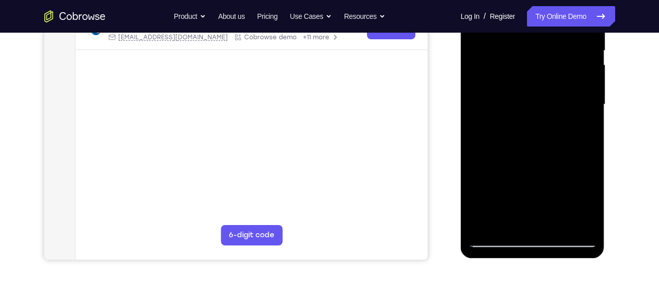
drag, startPoint x: 550, startPoint y: 82, endPoint x: 550, endPoint y: 143, distance: 61.7
click at [550, 143] on div at bounding box center [532, 104] width 128 height 285
drag, startPoint x: 561, startPoint y: 53, endPoint x: 560, endPoint y: 125, distance: 72.4
click at [560, 125] on div at bounding box center [532, 104] width 128 height 285
click at [566, 89] on div at bounding box center [532, 104] width 128 height 285
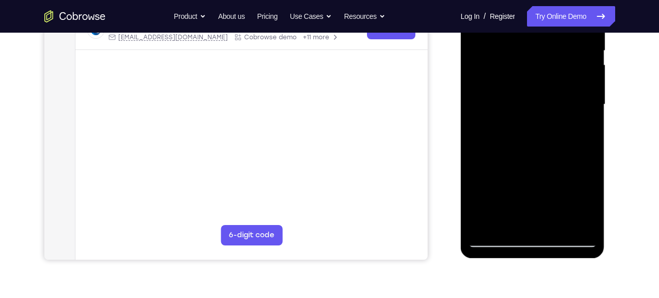
click at [504, 210] on div at bounding box center [532, 104] width 128 height 285
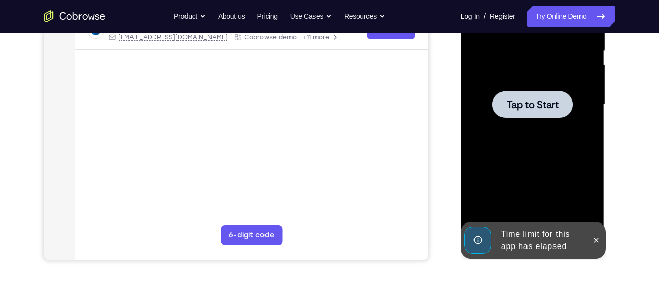
click at [539, 110] on span "Tap to Start" at bounding box center [533, 104] width 52 height 10
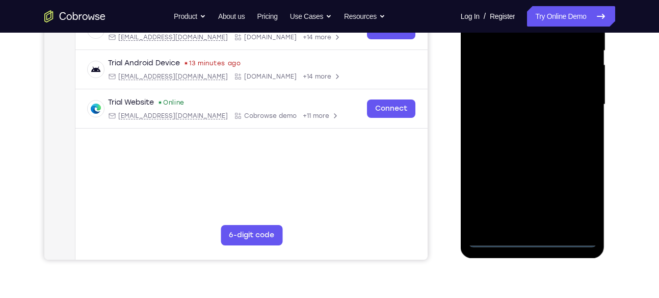
click at [519, 235] on div at bounding box center [532, 104] width 128 height 285
click at [535, 237] on div at bounding box center [532, 104] width 128 height 285
click at [581, 183] on div at bounding box center [532, 104] width 128 height 285
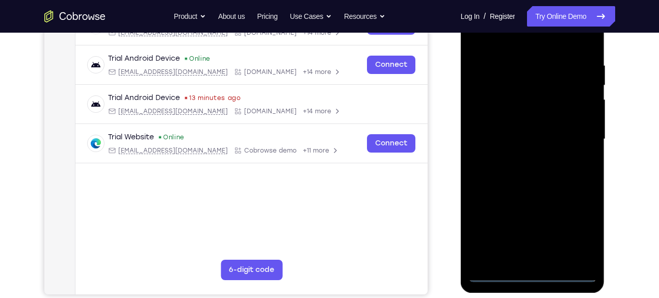
scroll to position [179, 0]
click at [582, 229] on div at bounding box center [532, 139] width 128 height 285
click at [533, 42] on div at bounding box center [532, 139] width 128 height 285
click at [573, 135] on div at bounding box center [532, 139] width 128 height 285
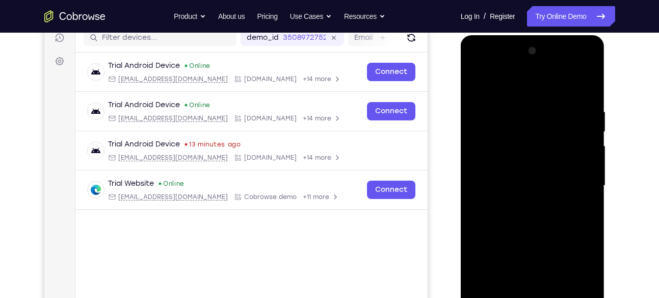
scroll to position [133, 0]
click at [521, 208] on div at bounding box center [532, 185] width 128 height 285
click at [526, 175] on div at bounding box center [532, 185] width 128 height 285
click at [529, 164] on div at bounding box center [532, 185] width 128 height 285
click at [524, 181] on div at bounding box center [532, 185] width 128 height 285
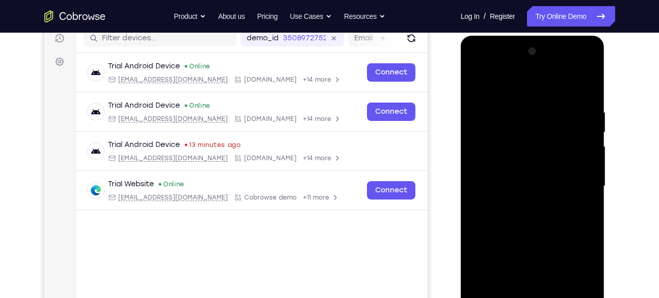
click at [521, 223] on div at bounding box center [532, 185] width 128 height 285
click at [518, 203] on div at bounding box center [532, 185] width 128 height 285
click at [523, 214] on div at bounding box center [532, 185] width 128 height 285
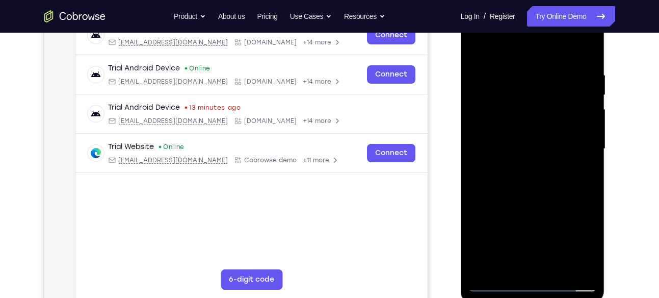
scroll to position [171, 0]
click at [534, 192] on div at bounding box center [532, 148] width 128 height 285
click at [557, 272] on div at bounding box center [532, 148] width 128 height 285
click at [555, 267] on div at bounding box center [532, 148] width 128 height 285
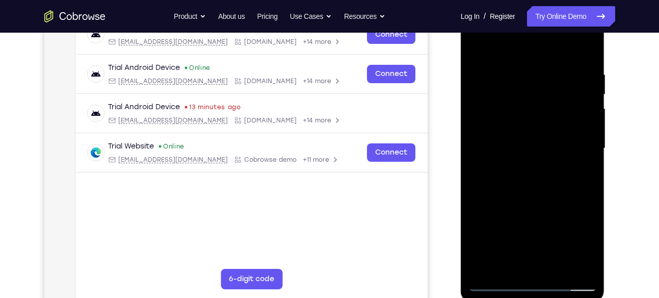
click at [540, 199] on div at bounding box center [532, 148] width 128 height 285
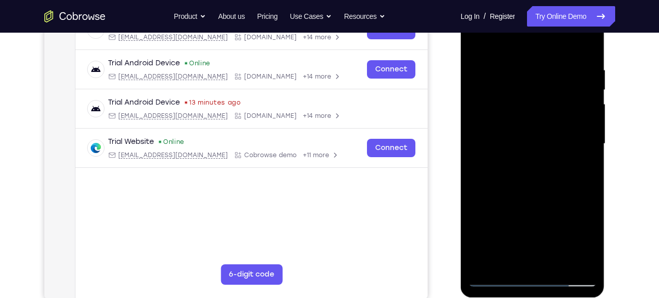
scroll to position [173, 0]
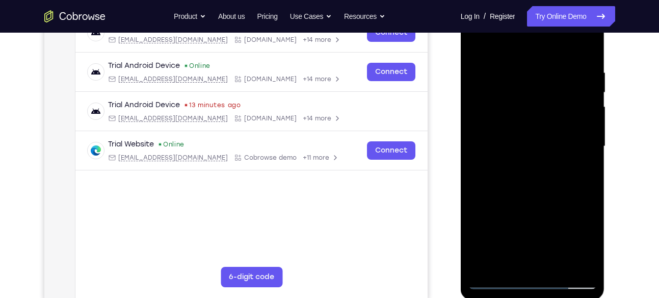
drag, startPoint x: 543, startPoint y: 222, endPoint x: 553, endPoint y: 128, distance: 94.3
click at [553, 128] on div at bounding box center [532, 146] width 128 height 285
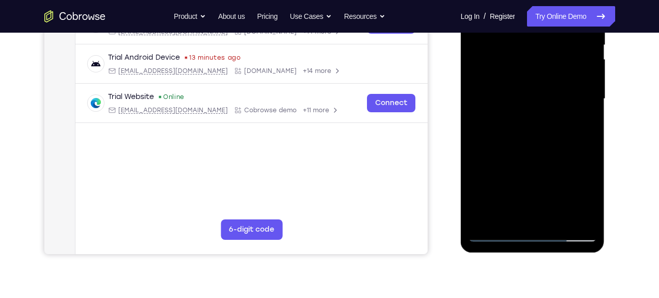
scroll to position [221, 0]
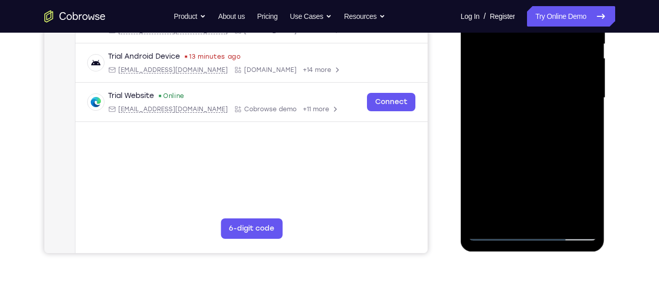
drag, startPoint x: 541, startPoint y: 170, endPoint x: 556, endPoint y: 113, distance: 59.6
click at [556, 113] on div at bounding box center [532, 97] width 128 height 285
drag, startPoint x: 538, startPoint y: 151, endPoint x: 557, endPoint y: 42, distance: 110.3
click at [557, 42] on div at bounding box center [532, 97] width 128 height 285
click at [536, 140] on div at bounding box center [532, 97] width 128 height 285
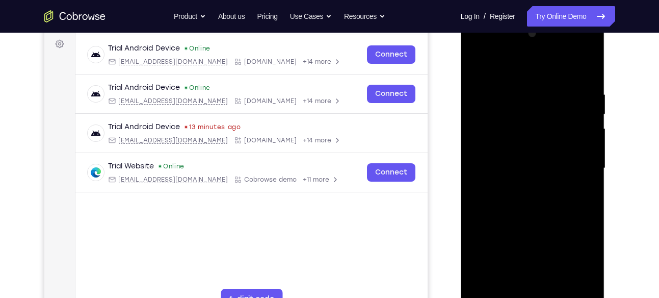
scroll to position [150, 0]
drag, startPoint x: 527, startPoint y: 99, endPoint x: 517, endPoint y: 164, distance: 66.0
click at [517, 164] on div at bounding box center [532, 168] width 128 height 285
drag, startPoint x: 517, startPoint y: 164, endPoint x: 523, endPoint y: 135, distance: 30.2
click at [523, 135] on div at bounding box center [532, 168] width 128 height 285
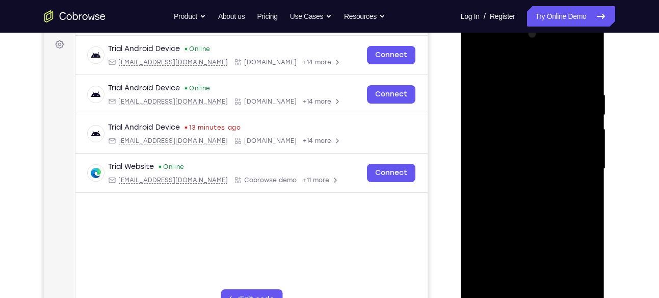
drag, startPoint x: 523, startPoint y: 135, endPoint x: 524, endPoint y: 282, distance: 147.3
click at [524, 282] on div at bounding box center [532, 168] width 128 height 285
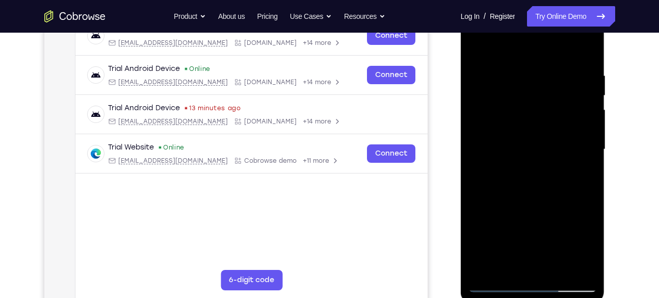
scroll to position [166, 0]
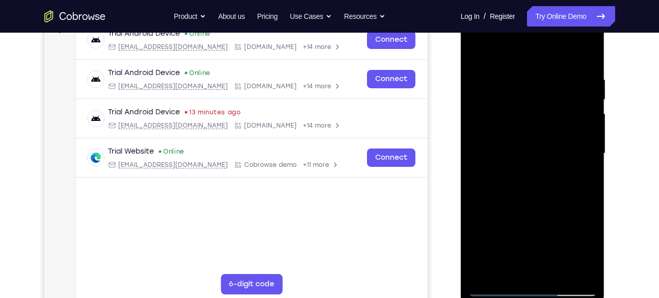
click at [481, 57] on div at bounding box center [532, 153] width 128 height 285
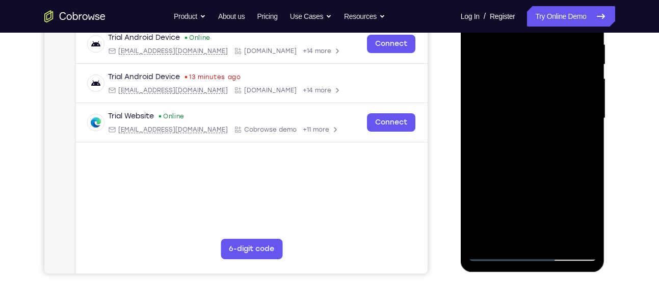
scroll to position [199, 0]
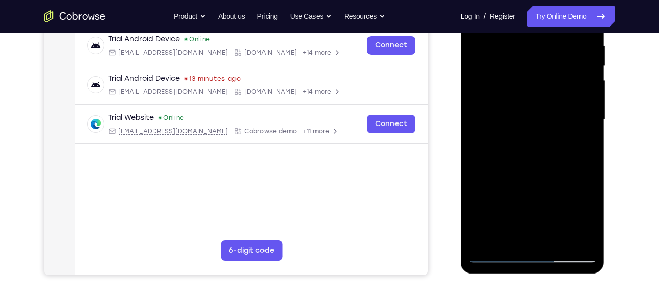
drag, startPoint x: 533, startPoint y: 210, endPoint x: 538, endPoint y: 158, distance: 52.8
click at [538, 158] on div at bounding box center [532, 119] width 128 height 285
drag, startPoint x: 523, startPoint y: 237, endPoint x: 543, endPoint y: 178, distance: 62.5
click at [543, 178] on div at bounding box center [532, 119] width 128 height 285
drag, startPoint x: 525, startPoint y: 220, endPoint x: 544, endPoint y: 149, distance: 73.2
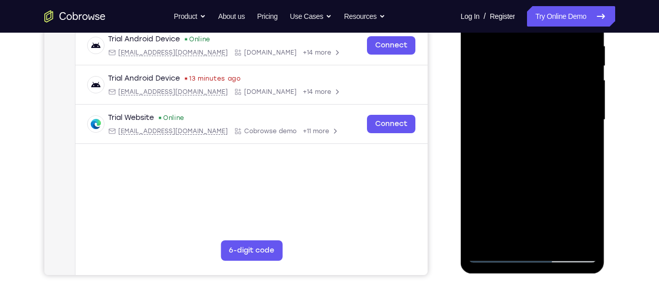
click at [544, 149] on div at bounding box center [532, 119] width 128 height 285
drag, startPoint x: 513, startPoint y: 221, endPoint x: 531, endPoint y: 146, distance: 77.1
click at [531, 146] on div at bounding box center [532, 119] width 128 height 285
click at [518, 180] on div at bounding box center [532, 119] width 128 height 285
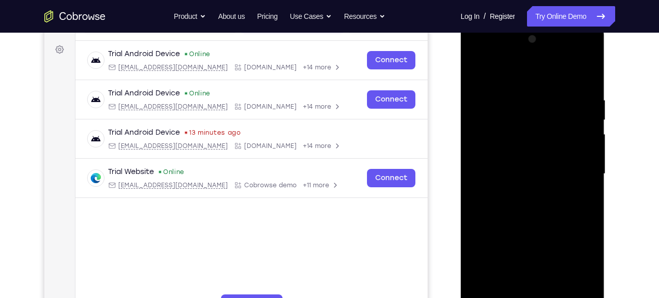
scroll to position [145, 0]
click at [476, 71] on div at bounding box center [532, 174] width 128 height 285
drag, startPoint x: 520, startPoint y: 260, endPoint x: 530, endPoint y: 167, distance: 93.3
click at [530, 167] on div at bounding box center [532, 174] width 128 height 285
drag, startPoint x: 523, startPoint y: 255, endPoint x: 534, endPoint y: 187, distance: 69.2
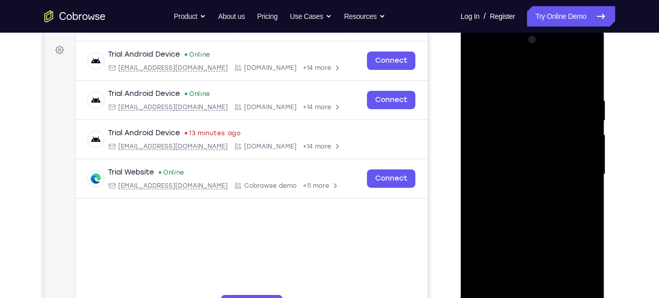
click at [534, 187] on div at bounding box center [532, 174] width 128 height 285
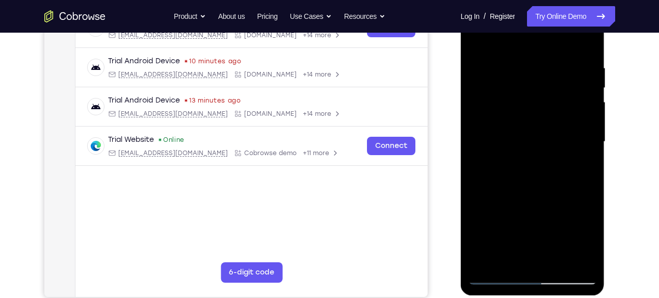
scroll to position [178, 0]
click at [569, 51] on div at bounding box center [532, 140] width 128 height 285
click at [527, 104] on div at bounding box center [532, 140] width 128 height 285
click at [473, 219] on div at bounding box center [532, 140] width 128 height 285
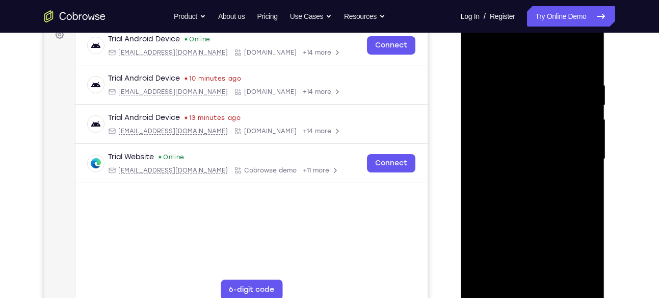
click at [486, 277] on div at bounding box center [532, 158] width 128 height 285
click at [558, 281] on div at bounding box center [532, 158] width 128 height 285
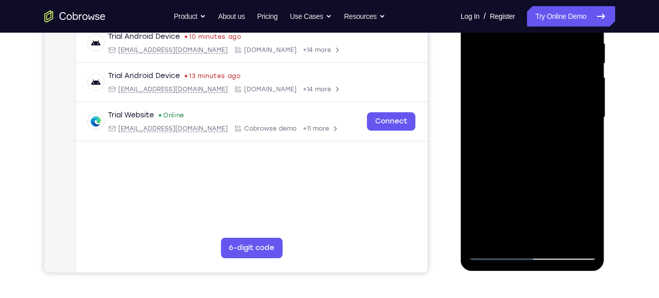
scroll to position [202, 0]
click at [494, 249] on div at bounding box center [532, 116] width 128 height 285
click at [585, 238] on div at bounding box center [532, 116] width 128 height 285
click at [479, 129] on div at bounding box center [532, 116] width 128 height 285
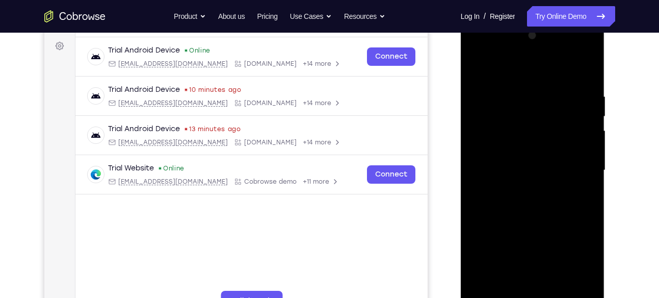
scroll to position [148, 0]
click at [587, 100] on div at bounding box center [532, 170] width 128 height 285
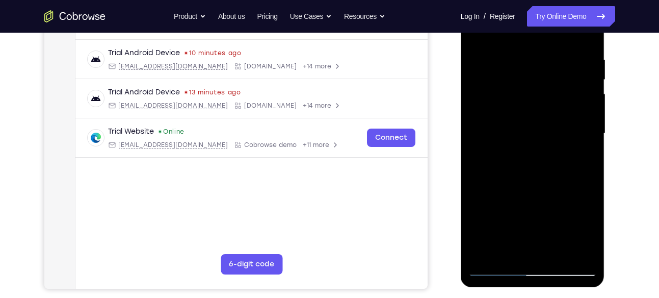
scroll to position [185, 0]
click at [579, 112] on div at bounding box center [532, 133] width 128 height 285
click at [584, 114] on div at bounding box center [532, 133] width 128 height 285
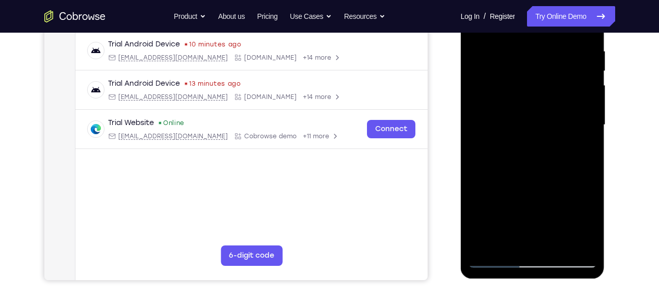
scroll to position [195, 0]
click at [586, 129] on div at bounding box center [532, 124] width 128 height 285
click at [595, 147] on div at bounding box center [532, 124] width 128 height 285
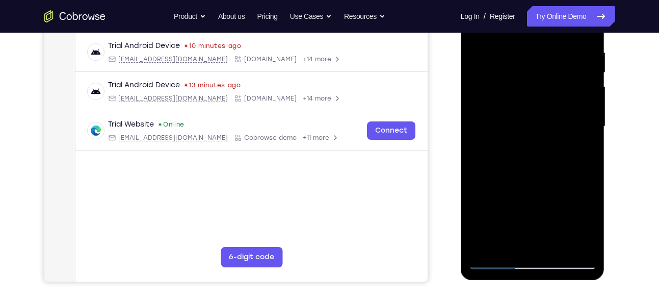
scroll to position [194, 0]
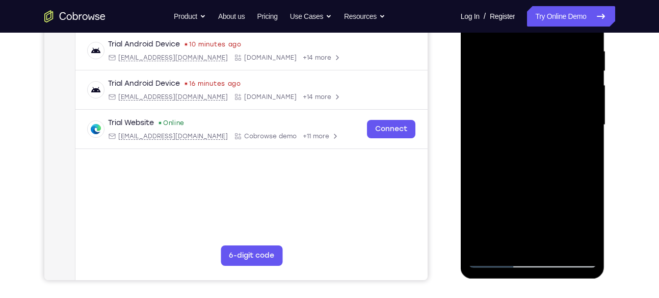
click at [582, 120] on div at bounding box center [532, 124] width 128 height 285
click at [590, 120] on div at bounding box center [532, 124] width 128 height 285
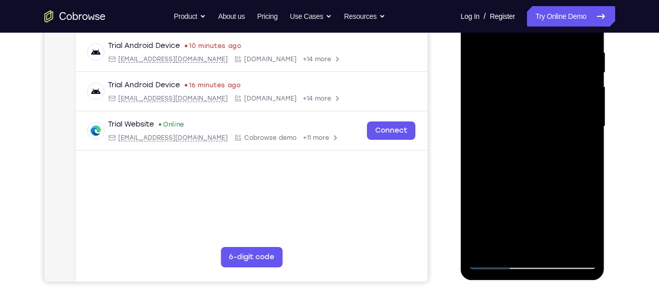
scroll to position [192, 0]
click at [581, 93] on div at bounding box center [532, 126] width 128 height 285
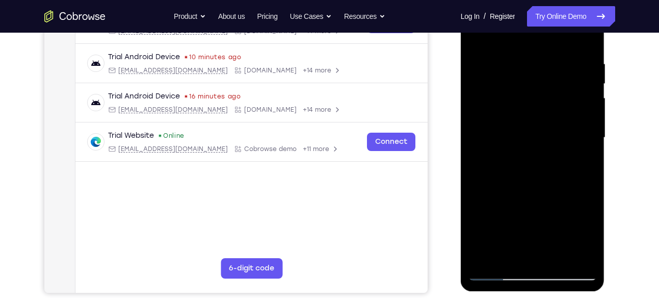
scroll to position [181, 0]
click at [564, 83] on div at bounding box center [532, 137] width 128 height 285
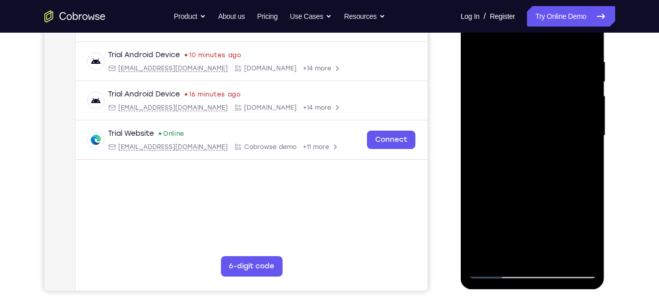
scroll to position [185, 0]
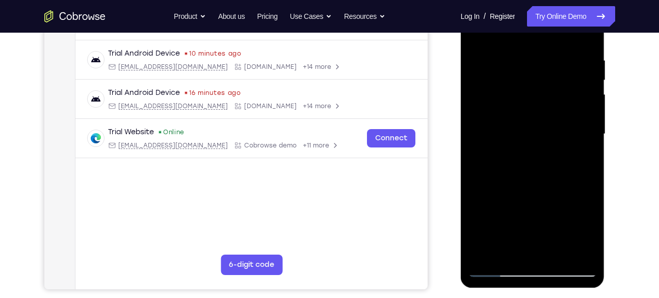
click at [564, 83] on div at bounding box center [532, 133] width 128 height 285
click at [479, 121] on div at bounding box center [532, 133] width 128 height 285
click at [526, 92] on div at bounding box center [532, 133] width 128 height 285
click at [566, 113] on div at bounding box center [532, 133] width 128 height 285
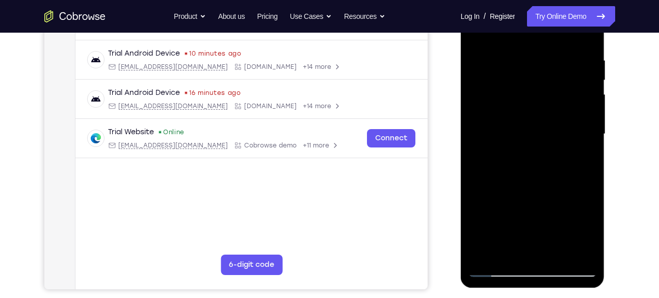
click at [566, 113] on div at bounding box center [532, 133] width 128 height 285
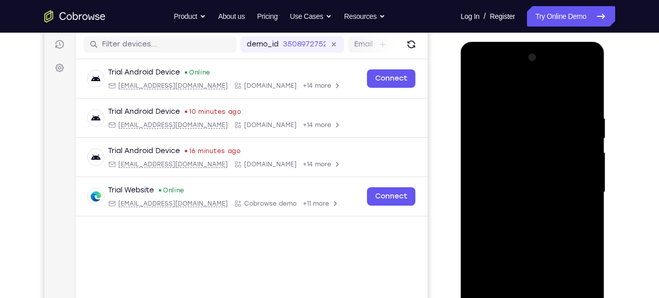
scroll to position [126, 0]
click at [586, 63] on div at bounding box center [532, 192] width 128 height 285
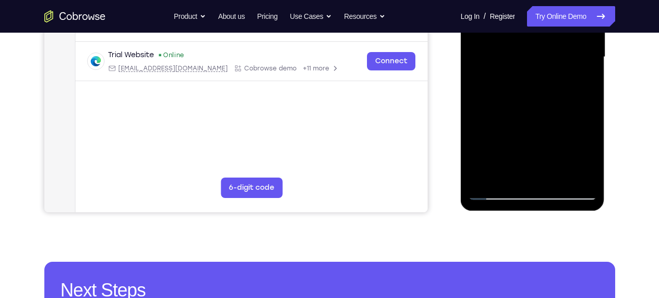
scroll to position [216, 0]
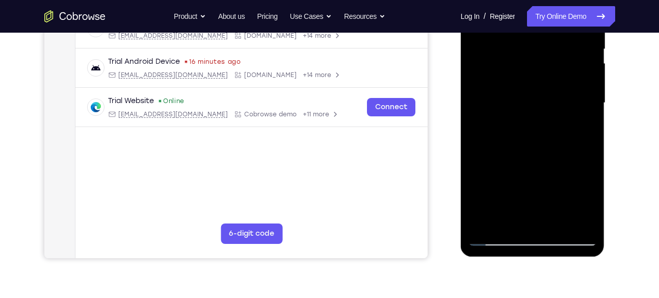
click at [580, 162] on div at bounding box center [532, 102] width 128 height 285
click at [546, 168] on div at bounding box center [532, 102] width 128 height 285
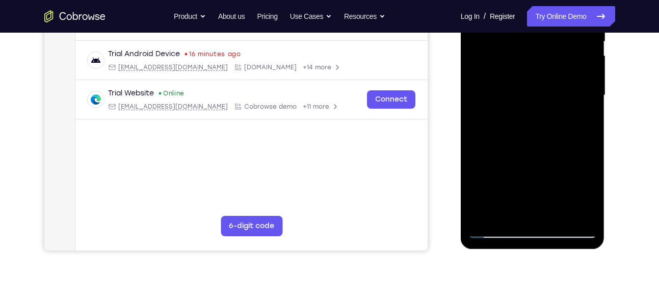
scroll to position [221, 0]
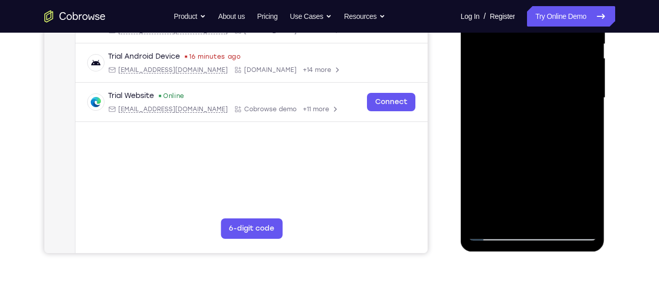
drag, startPoint x: 547, startPoint y: 183, endPoint x: 547, endPoint y: 108, distance: 75.4
click at [547, 108] on div at bounding box center [532, 97] width 128 height 285
click at [487, 215] on div at bounding box center [532, 97] width 128 height 285
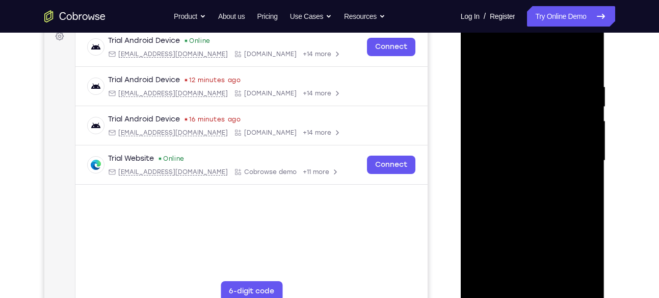
scroll to position [225, 0]
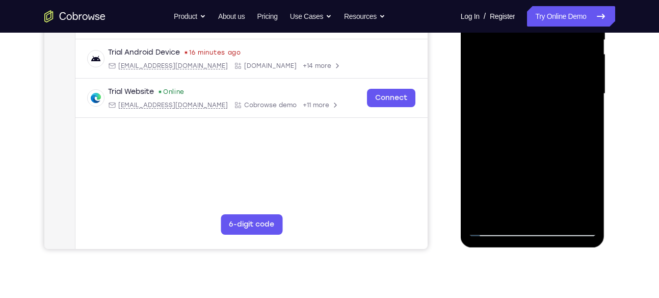
click at [485, 219] on div at bounding box center [532, 93] width 128 height 285
click at [485, 217] on div at bounding box center [532, 93] width 128 height 285
drag, startPoint x: 530, startPoint y: 103, endPoint x: 526, endPoint y: 193, distance: 89.8
click at [526, 193] on div at bounding box center [532, 93] width 128 height 285
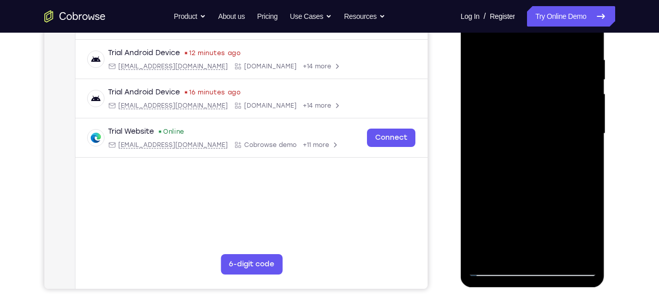
scroll to position [181, 0]
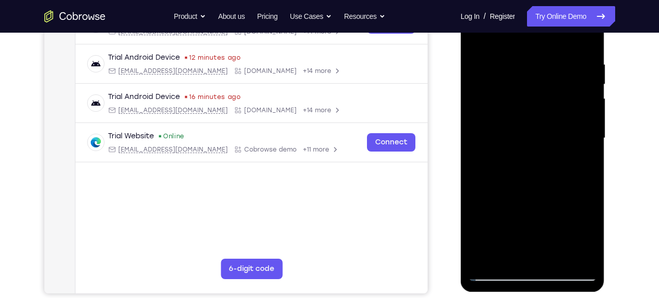
drag, startPoint x: 537, startPoint y: 82, endPoint x: 538, endPoint y: 164, distance: 81.5
click at [538, 164] on div at bounding box center [532, 137] width 128 height 285
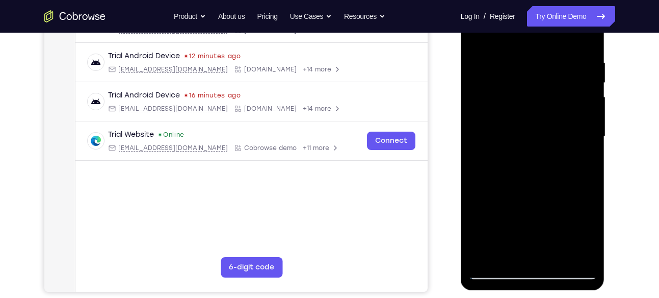
drag, startPoint x: 540, startPoint y: 235, endPoint x: 548, endPoint y: 148, distance: 88.0
click at [548, 148] on div at bounding box center [532, 136] width 128 height 285
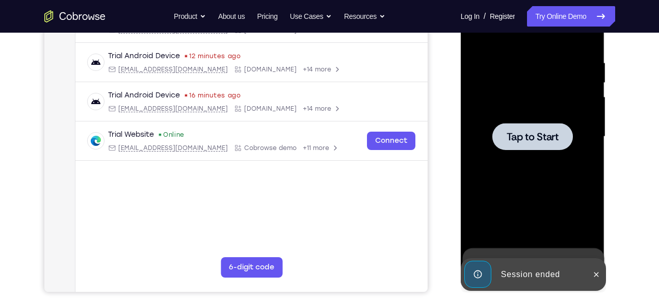
click at [548, 138] on span "Tap to Start" at bounding box center [533, 136] width 52 height 10
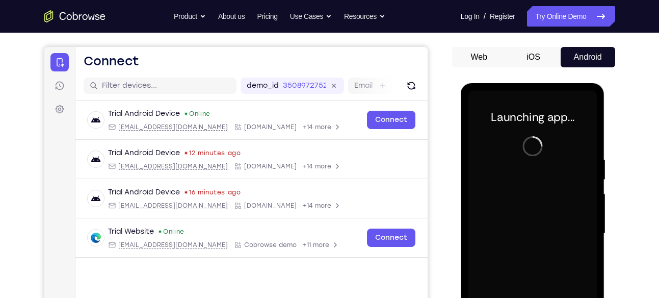
scroll to position [68, 0]
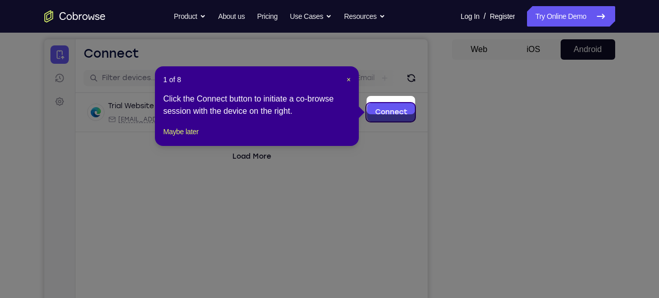
scroll to position [93, 0]
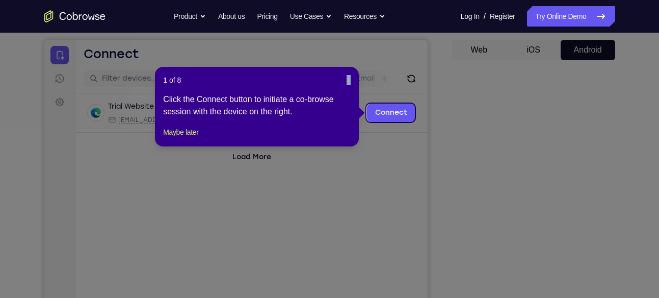
drag, startPoint x: 342, startPoint y: 76, endPoint x: 350, endPoint y: 81, distance: 8.8
click at [350, 81] on header "1 of 8 ×" at bounding box center [257, 80] width 188 height 10
click at [350, 81] on span "×" at bounding box center [349, 80] width 4 height 8
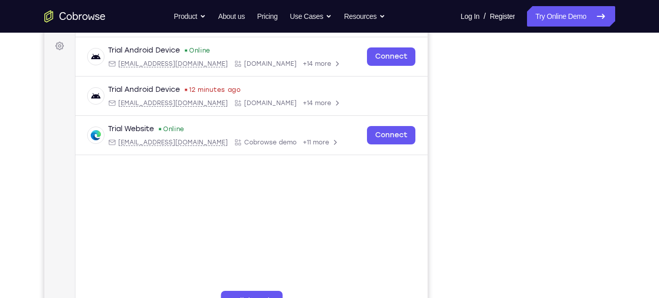
scroll to position [149, 0]
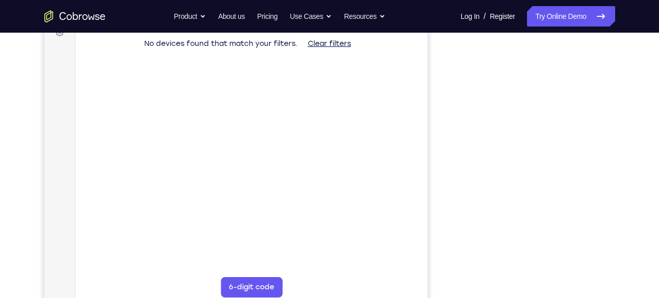
scroll to position [164, 0]
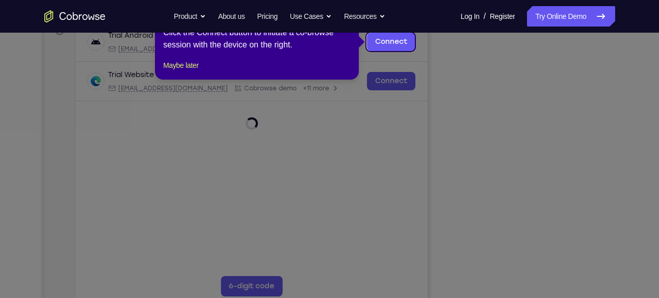
click at [573, 243] on icon at bounding box center [333, 149] width 667 height 298
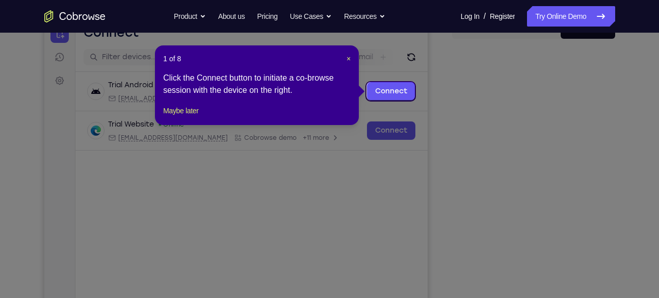
scroll to position [114, 0]
click at [347, 59] on span "×" at bounding box center [349, 59] width 4 height 8
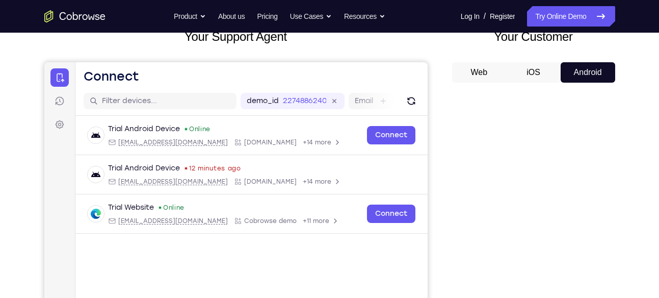
scroll to position [70, 0]
